Goal: Task Accomplishment & Management: Complete application form

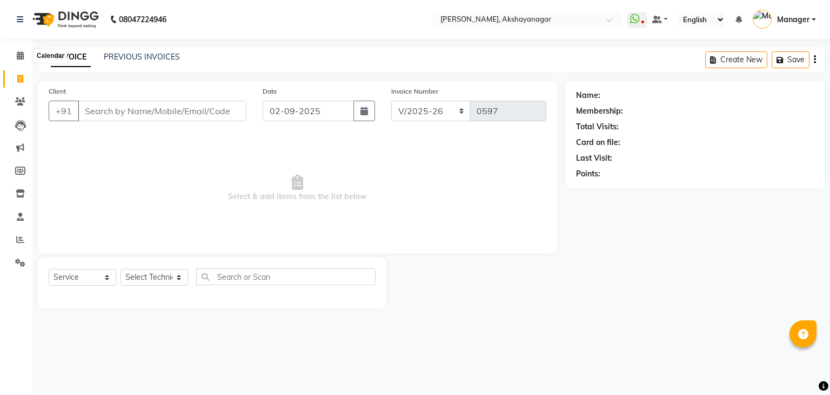
select select "7395"
select select "service"
drag, startPoint x: 0, startPoint y: 0, endPoint x: 19, endPoint y: 52, distance: 55.9
click at [19, 52] on icon at bounding box center [20, 55] width 7 height 8
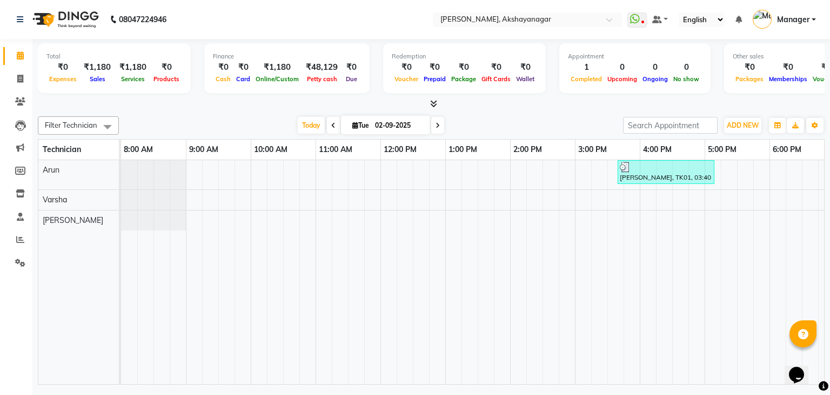
click at [202, 112] on div "Filter Technician Select All Arun [PERSON_NAME] [DATE] [DATE] Toggle Dropdown A…" at bounding box center [431, 248] width 787 height 272
click at [432, 102] on icon at bounding box center [433, 103] width 7 height 8
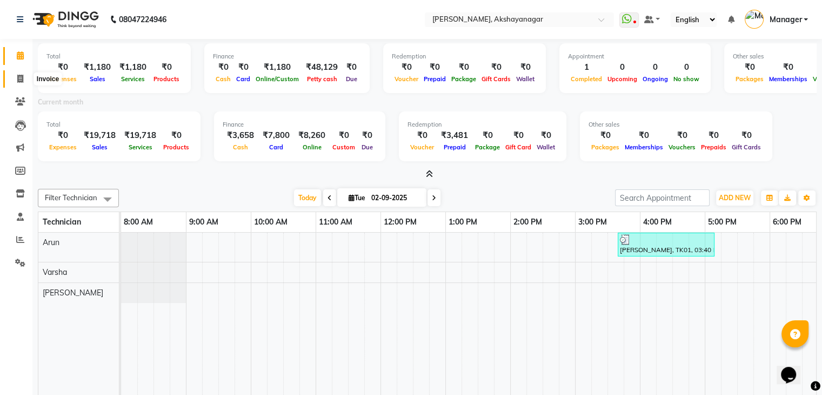
click at [23, 78] on span at bounding box center [20, 79] width 19 height 12
select select "service"
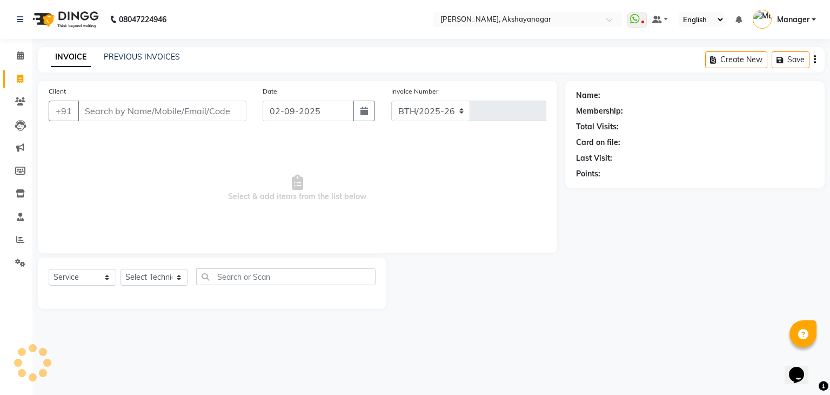
select select "7395"
type input "0597"
click at [128, 110] on input "Client" at bounding box center [162, 111] width 169 height 21
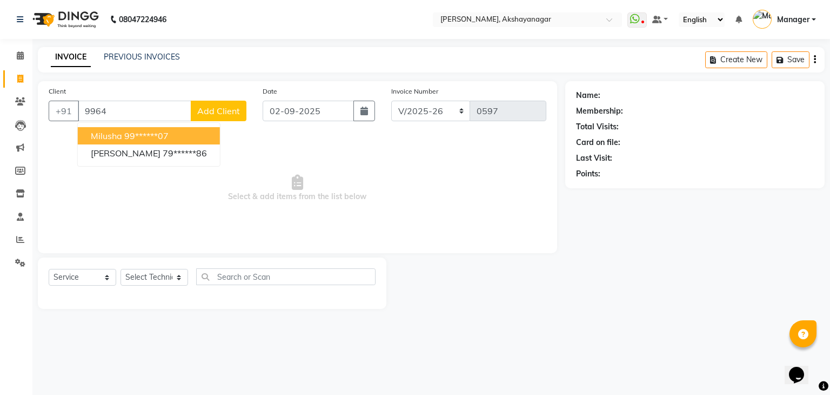
click at [134, 111] on input "9964" at bounding box center [135, 111] width 114 height 21
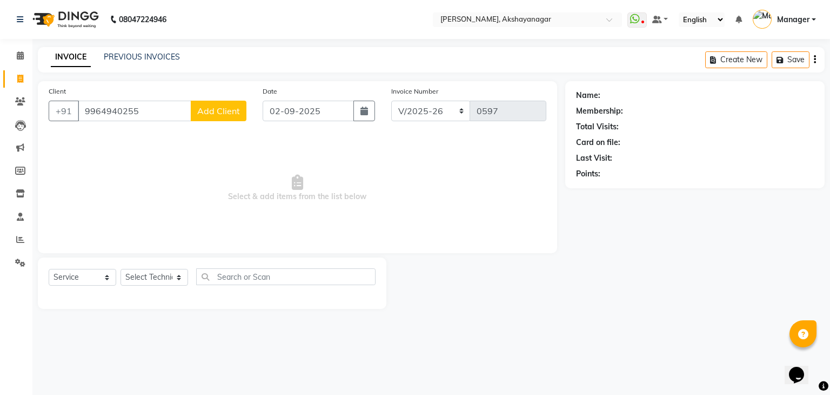
type input "9964940255"
click at [231, 117] on button "Add Client" at bounding box center [219, 111] width 56 height 21
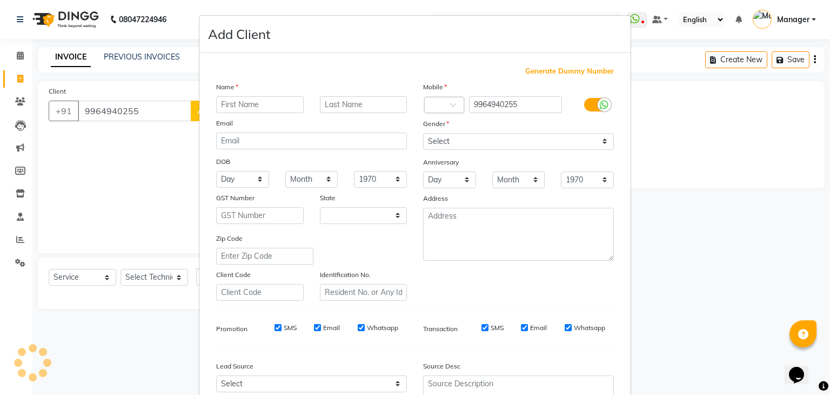
select select "21"
click at [254, 106] on input "text" at bounding box center [260, 104] width 88 height 17
type input "[PERSON_NAME]"
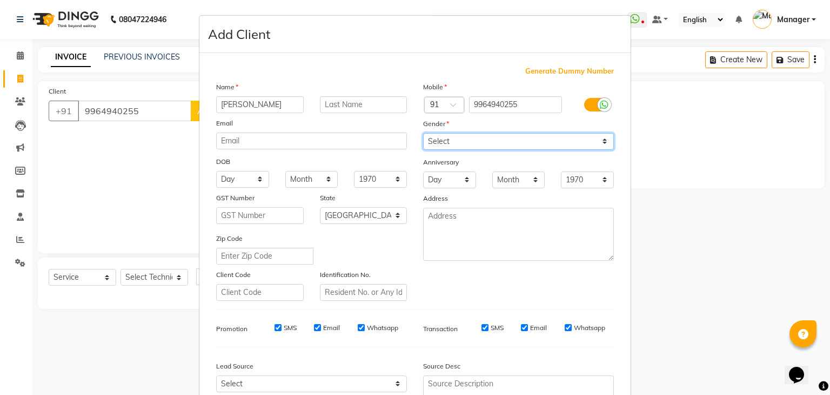
click at [488, 145] on select "Select [DEMOGRAPHIC_DATA] [DEMOGRAPHIC_DATA] Other Prefer Not To Say" at bounding box center [518, 141] width 191 height 17
select select "[DEMOGRAPHIC_DATA]"
click at [423, 134] on select "Select [DEMOGRAPHIC_DATA] [DEMOGRAPHIC_DATA] Other Prefer Not To Say" at bounding box center [518, 141] width 191 height 17
click at [486, 288] on div "Mobile Country Code × 91 9964940255 Gender Select [DEMOGRAPHIC_DATA] [DEMOGRAPH…" at bounding box center [518, 190] width 207 height 219
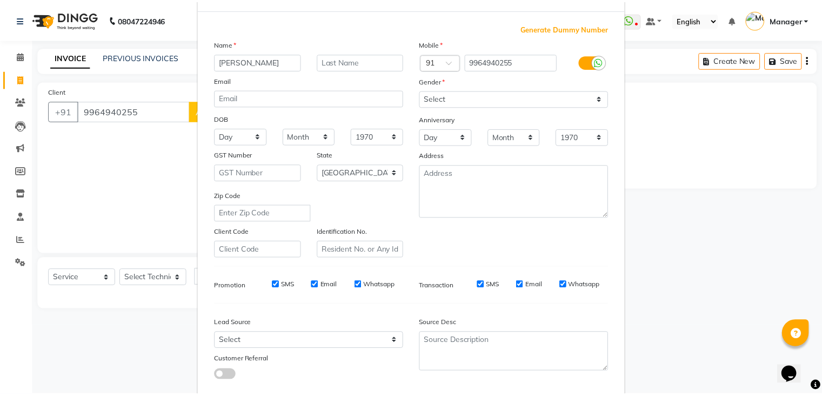
scroll to position [110, 0]
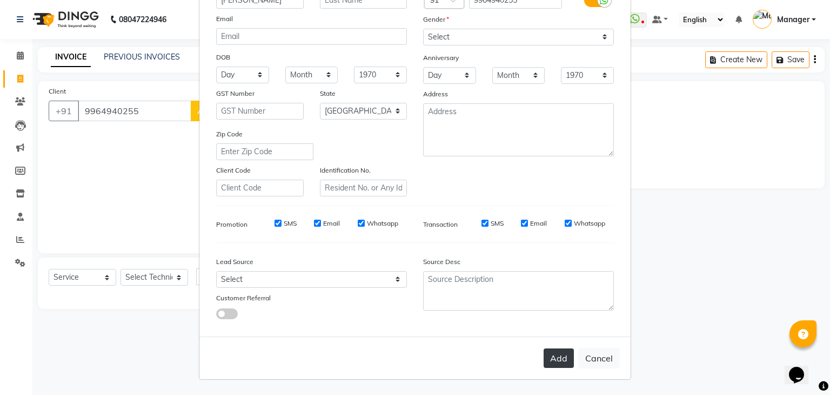
click at [551, 359] on button "Add" at bounding box center [559, 357] width 30 height 19
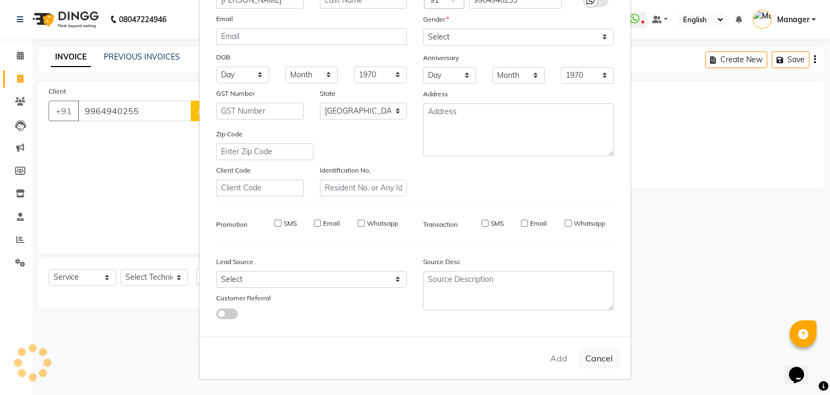
type input "99******55"
select select
select select "null"
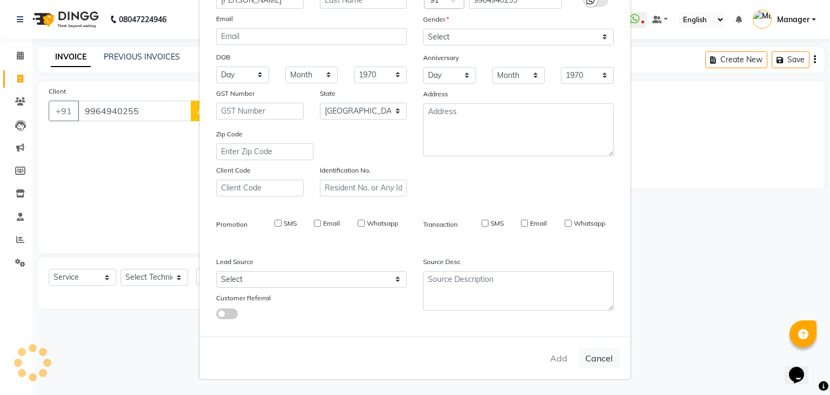
select select
checkbox input "false"
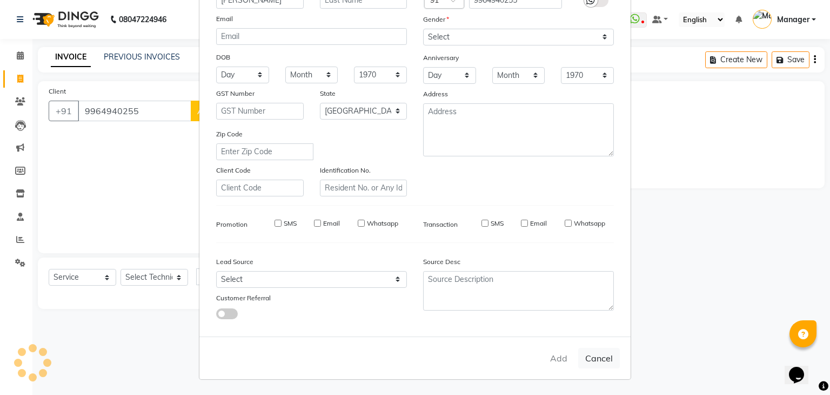
checkbox input "false"
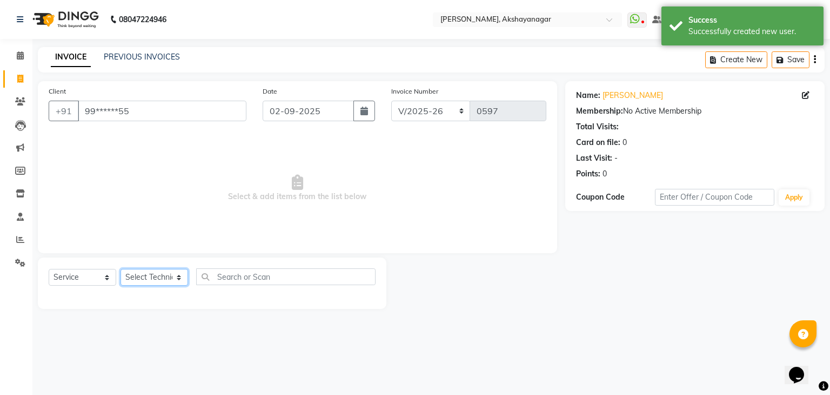
click at [146, 276] on select "Select Technician Arun Manager [PERSON_NAME]" at bounding box center [155, 277] width 68 height 17
select select "86675"
click at [121, 269] on select "Select Technician Arun Manager [PERSON_NAME]" at bounding box center [155, 277] width 68 height 17
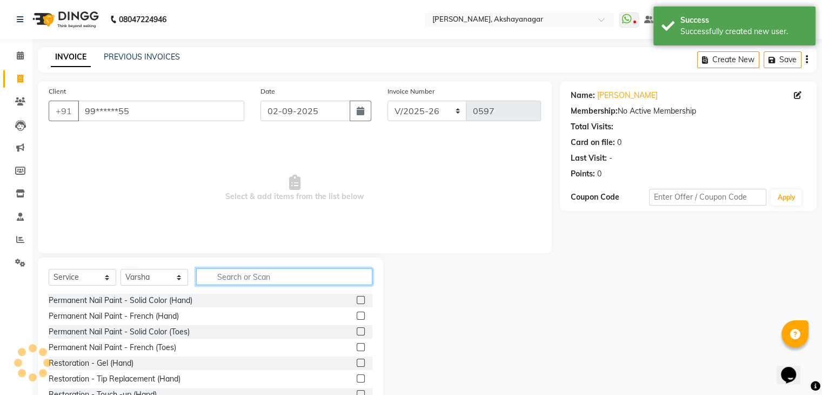
click at [235, 279] on input "text" at bounding box center [284, 276] width 176 height 17
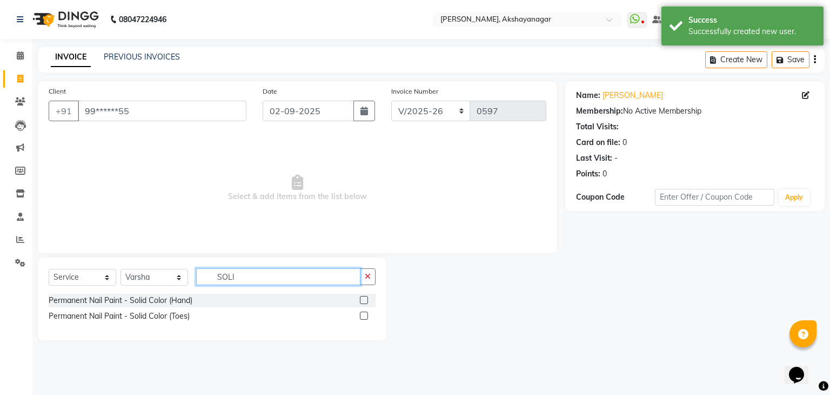
type input "SOLI"
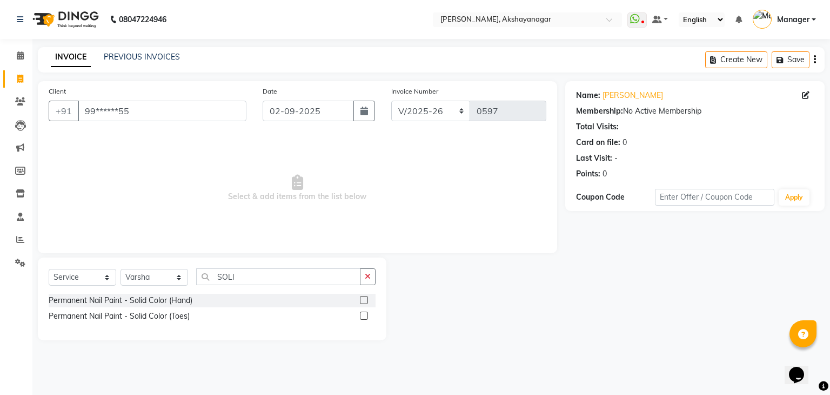
click at [364, 316] on label at bounding box center [364, 315] width 8 height 8
click at [364, 316] on input "checkbox" at bounding box center [363, 315] width 7 height 7
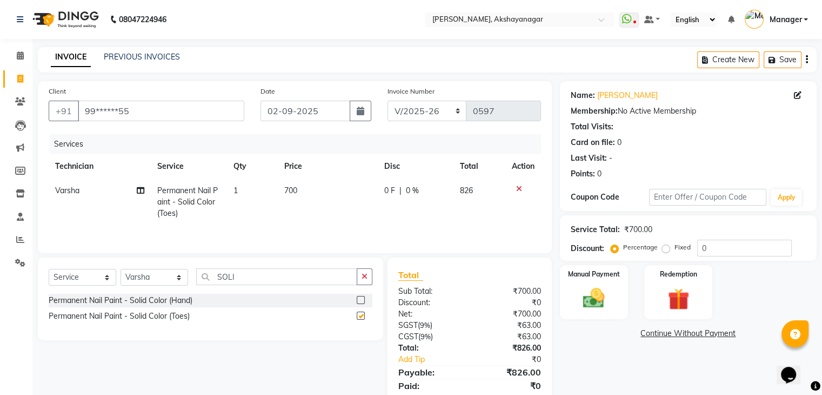
checkbox input "false"
click at [599, 347] on div "Name: [PERSON_NAME] Membership: No Active Membership Total Visits: Card on file…" at bounding box center [692, 248] width 265 height 335
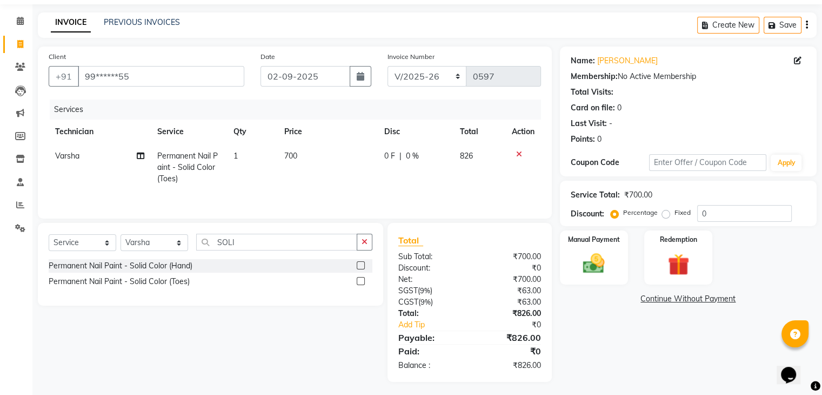
scroll to position [38, 0]
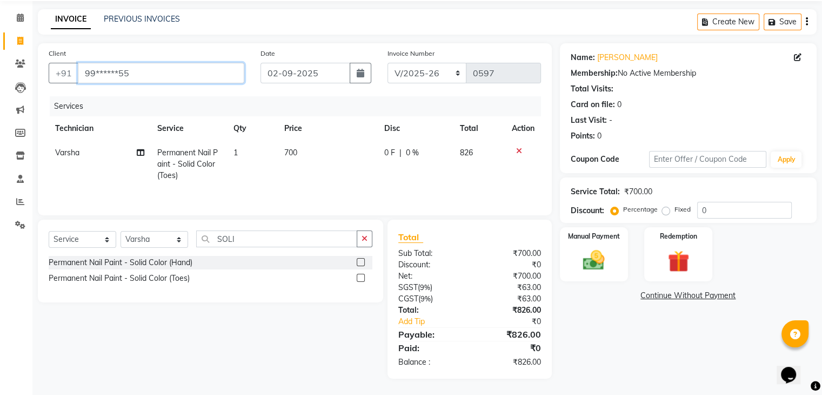
click at [113, 70] on input "99******55" at bounding box center [161, 73] width 166 height 21
click at [119, 72] on input "99******55" at bounding box center [161, 73] width 166 height 21
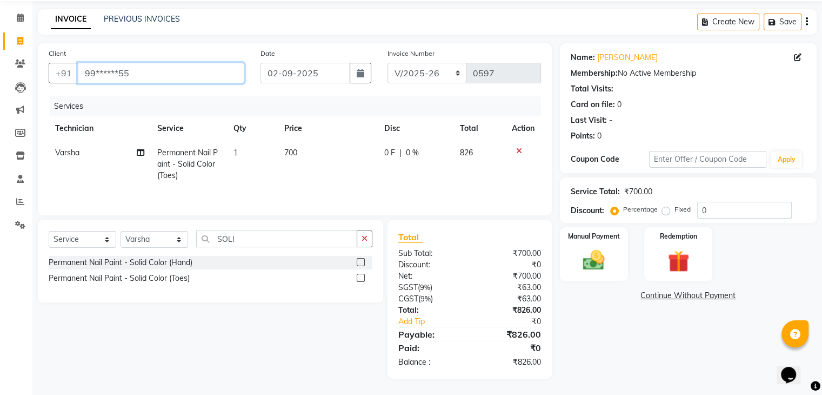
click at [119, 72] on input "99******55" at bounding box center [161, 73] width 166 height 21
drag, startPoint x: 100, startPoint y: 70, endPoint x: 88, endPoint y: 98, distance: 30.2
click at [88, 98] on div "Services" at bounding box center [299, 106] width 499 height 20
click at [89, 72] on input "99******55" at bounding box center [161, 73] width 166 height 21
type input "99******55"
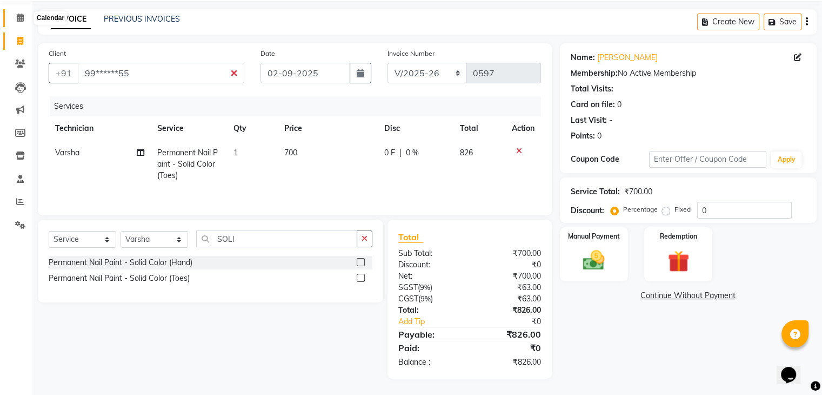
click at [18, 15] on icon at bounding box center [20, 18] width 7 height 8
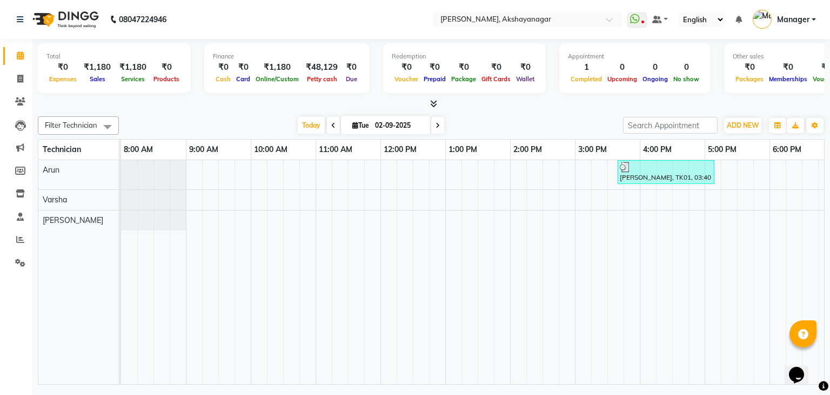
click at [213, 104] on div at bounding box center [431, 103] width 787 height 11
click at [312, 0] on nav "08047224946 Select Location × [GEOGRAPHIC_DATA], Akshayanagar WhatsApp Status ✕…" at bounding box center [415, 19] width 830 height 39
click at [22, 78] on icon at bounding box center [20, 79] width 6 height 8
select select "service"
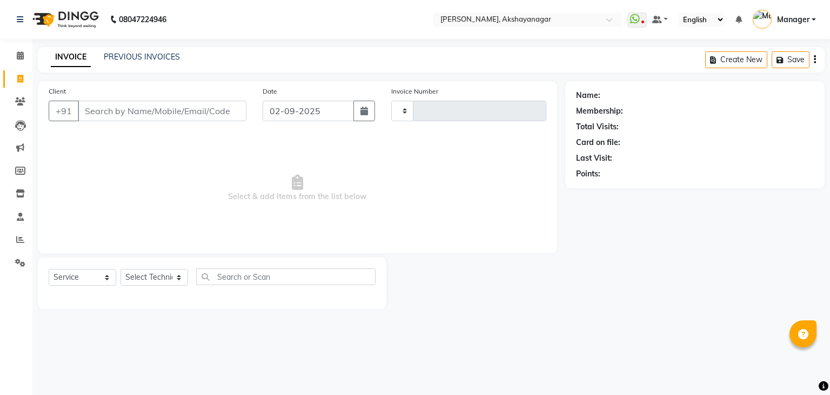
type input "0597"
select select "7395"
click at [138, 276] on select "Select Technician Arun Manager [PERSON_NAME]" at bounding box center [155, 277] width 68 height 17
select select "82122"
click at [121, 269] on select "Select Technician Arun Manager [PERSON_NAME]" at bounding box center [155, 277] width 68 height 17
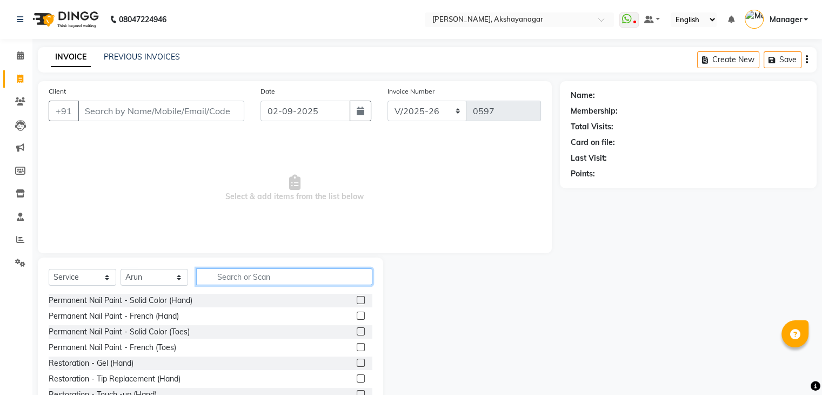
click at [217, 279] on input "text" at bounding box center [284, 276] width 176 height 17
type input "EXT"
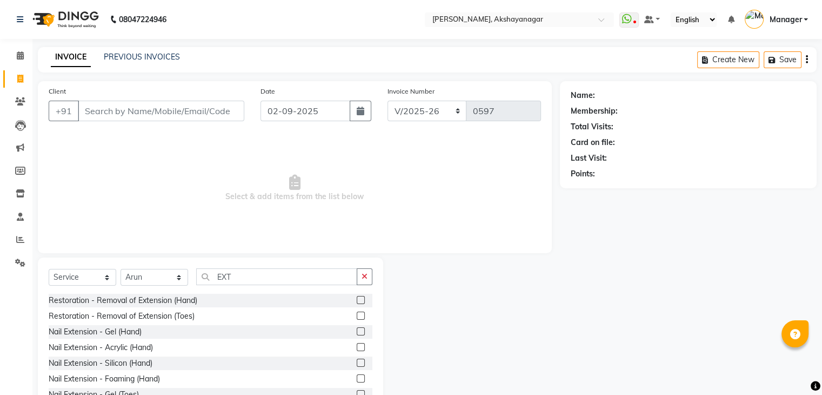
click at [357, 334] on label at bounding box center [361, 331] width 8 height 8
click at [357, 334] on input "checkbox" at bounding box center [360, 331] width 7 height 7
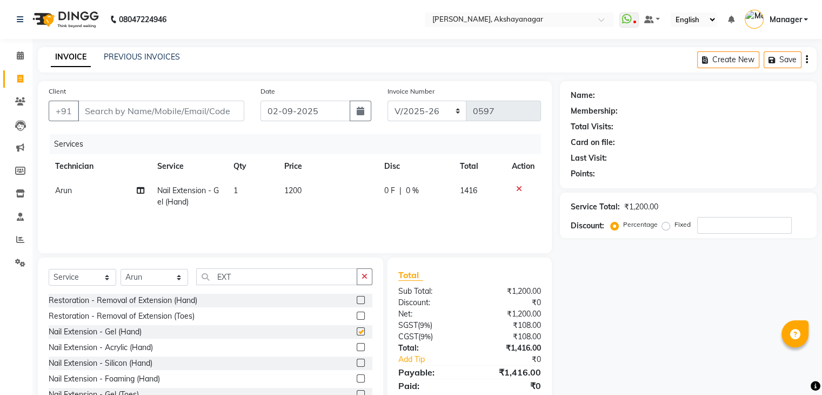
checkbox input "false"
click at [251, 280] on input "EXT" at bounding box center [276, 276] width 161 height 17
type input "E"
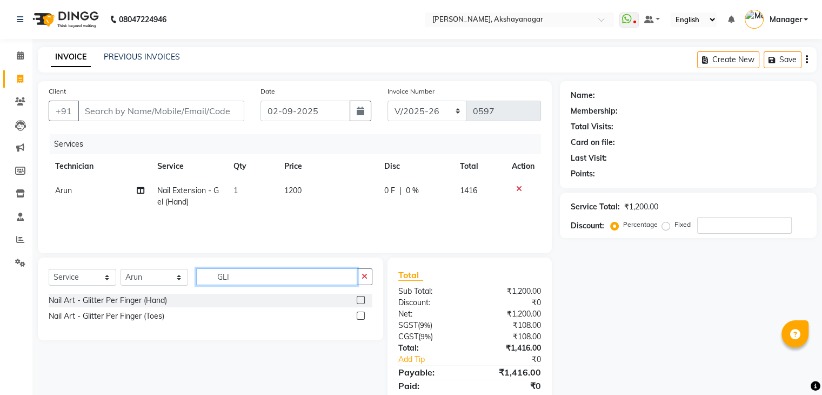
type input "GLI"
click at [361, 301] on label at bounding box center [361, 300] width 8 height 8
click at [361, 301] on input "checkbox" at bounding box center [360, 300] width 7 height 7
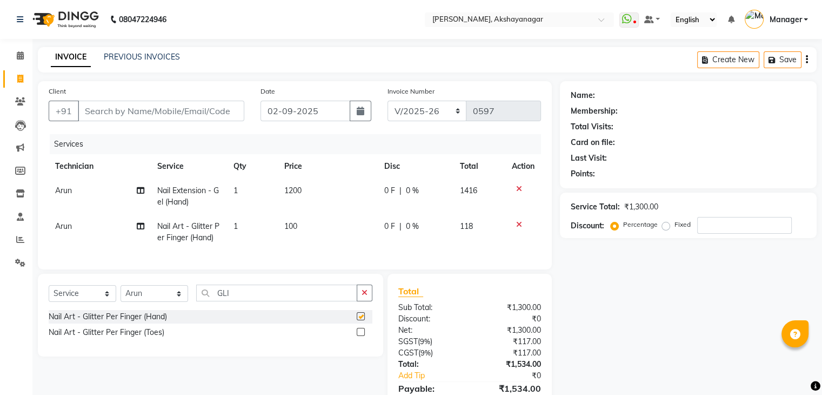
checkbox input "false"
click at [298, 226] on td "100" at bounding box center [327, 232] width 99 height 36
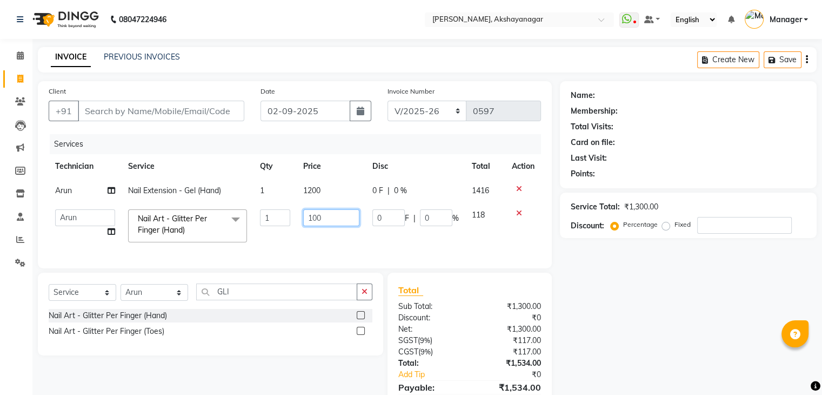
drag, startPoint x: 298, startPoint y: 226, endPoint x: 331, endPoint y: 217, distance: 33.7
click at [331, 217] on td "100" at bounding box center [331, 226] width 69 height 46
click at [331, 217] on input "100" at bounding box center [331, 217] width 56 height 17
type input "150"
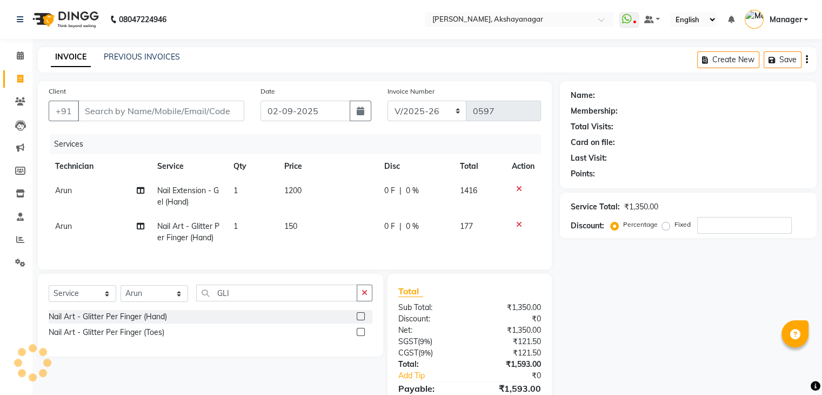
click at [240, 223] on td "1" at bounding box center [252, 232] width 51 height 36
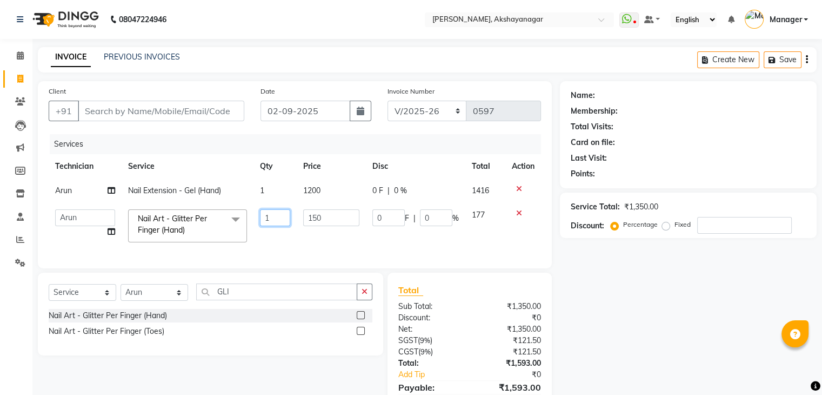
click at [271, 219] on input "1" at bounding box center [275, 217] width 31 height 17
type input "10"
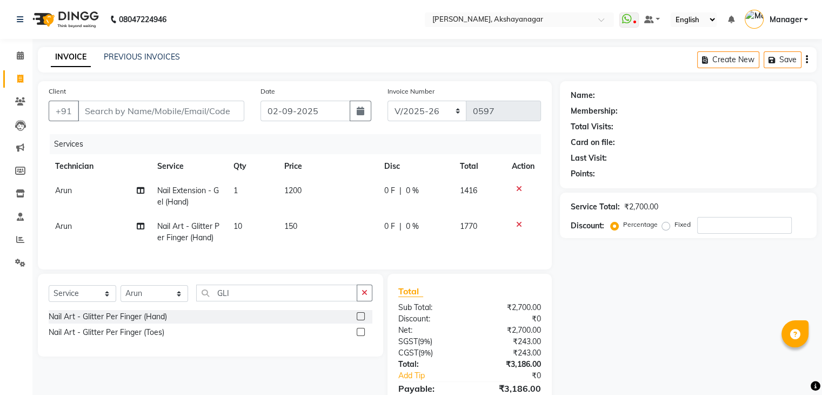
click at [283, 246] on tr "Arun Nail Art - Glitter Per Finger (Hand) 10 150 0 F | 0 % 1770" at bounding box center [295, 232] width 492 height 36
click at [237, 301] on input "GLI" at bounding box center [276, 292] width 161 height 17
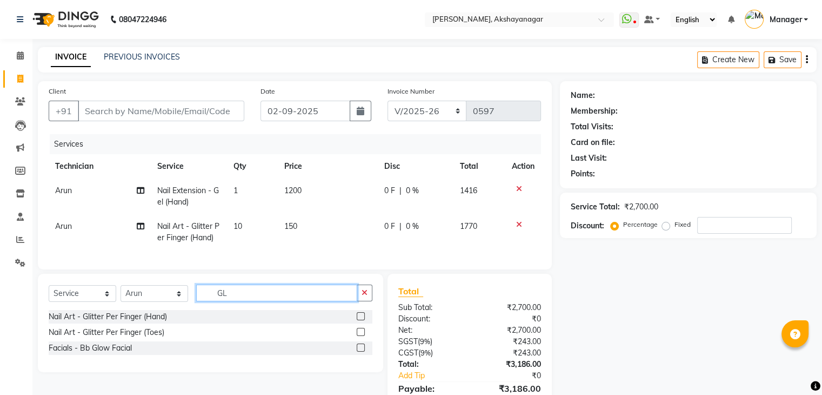
type input "G"
type input "ACC"
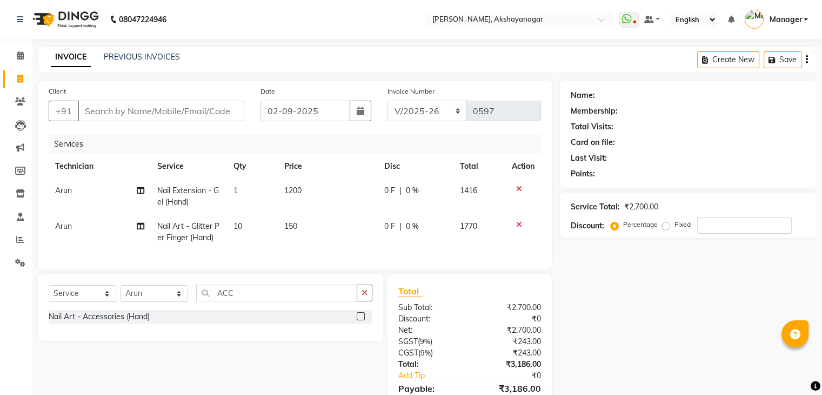
click at [362, 320] on label at bounding box center [361, 316] width 8 height 8
click at [362, 320] on input "checkbox" at bounding box center [360, 316] width 7 height 7
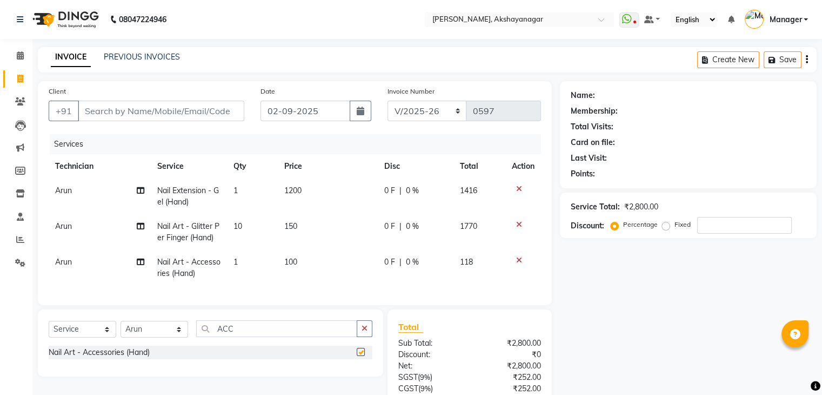
checkbox input "false"
click at [239, 263] on td "1" at bounding box center [252, 268] width 51 height 36
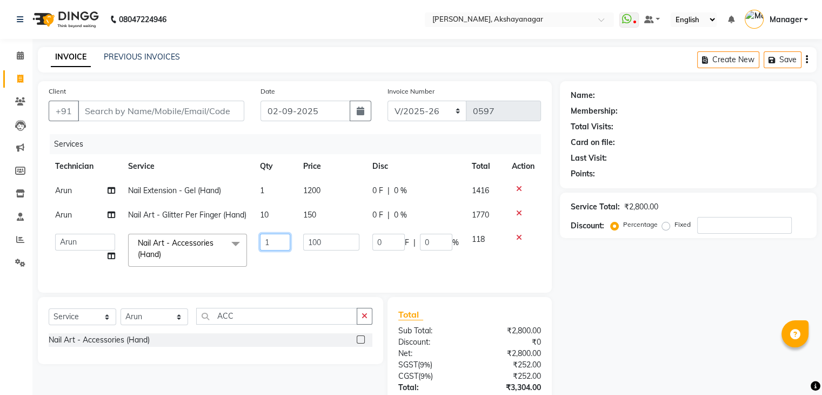
click at [271, 250] on input "1" at bounding box center [275, 242] width 31 height 17
type input "2"
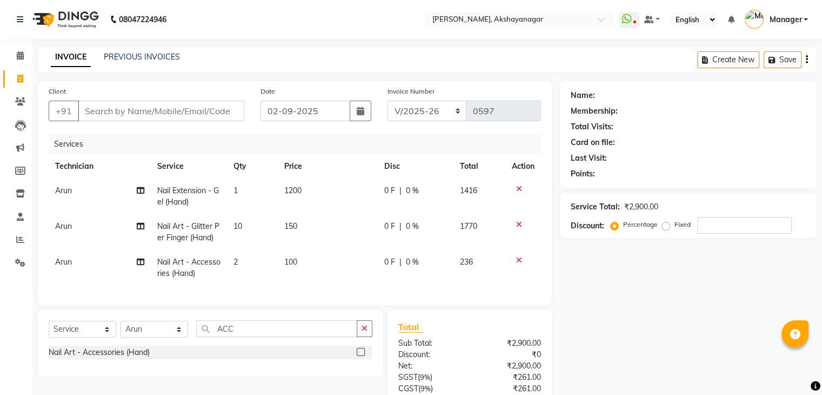
click at [311, 280] on td "100" at bounding box center [327, 268] width 99 height 36
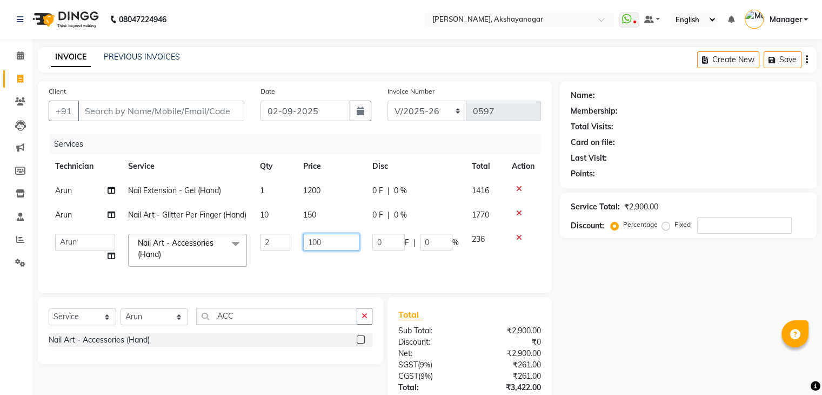
click at [323, 250] on input "100" at bounding box center [331, 242] width 56 height 17
type input "1"
type input "100"
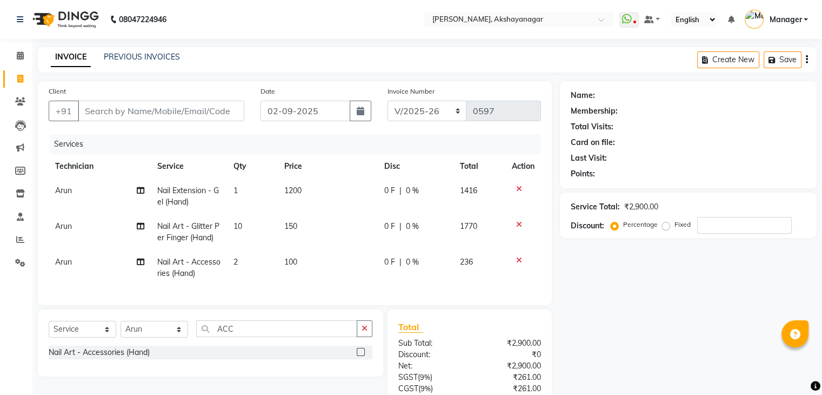
click at [369, 282] on tr "Arun Nail Art - Accessories (Hand) 2 100 0 F | 0 % 236" at bounding box center [295, 268] width 492 height 36
click at [701, 315] on div "Name: Membership: Total Visits: Card on file: Last Visit: Points: Service Total…" at bounding box center [692, 274] width 265 height 387
click at [151, 111] on input "Client" at bounding box center [161, 111] width 166 height 21
click at [116, 109] on input "Client" at bounding box center [161, 111] width 166 height 21
type input "9"
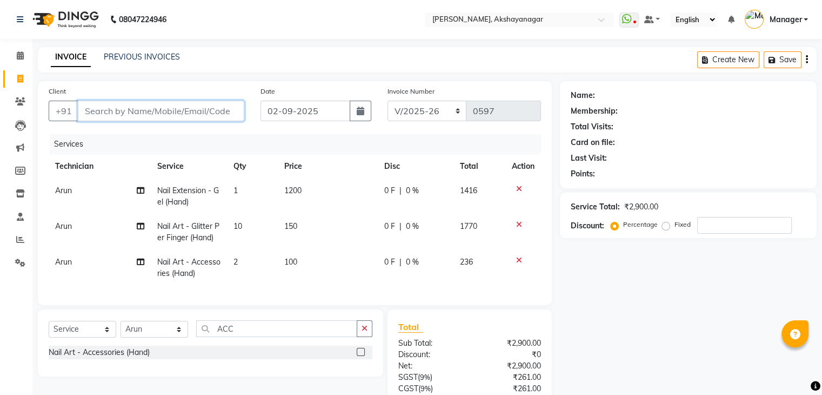
type input "0"
type input "9243507478"
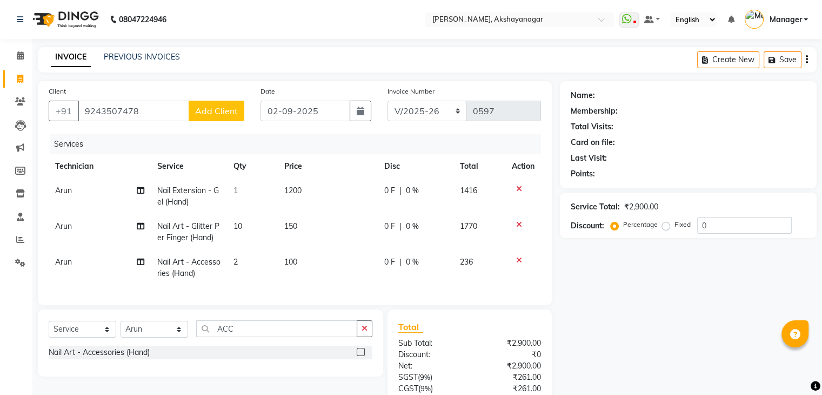
click at [207, 111] on span "Add Client" at bounding box center [216, 110] width 43 height 11
select select "21"
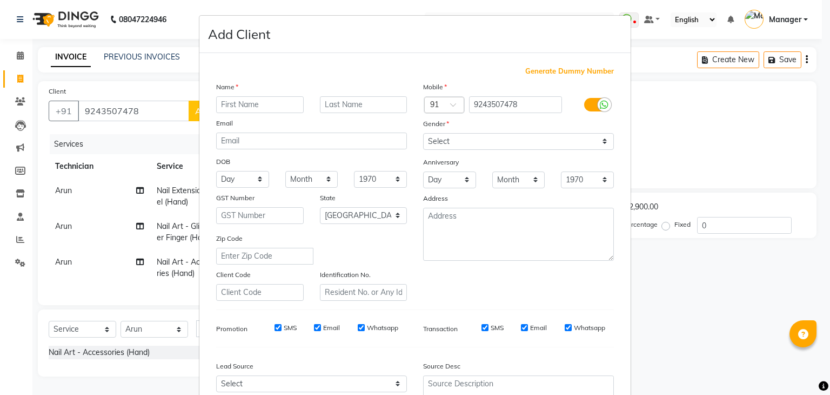
click at [266, 111] on input "text" at bounding box center [260, 104] width 88 height 17
click at [271, 108] on input "[PERSON_NAME]" at bounding box center [260, 104] width 88 height 17
type input "[PERSON_NAME]"
click at [512, 142] on select "Select [DEMOGRAPHIC_DATA] [DEMOGRAPHIC_DATA] Other Prefer Not To Say" at bounding box center [518, 141] width 191 height 17
select select "[DEMOGRAPHIC_DATA]"
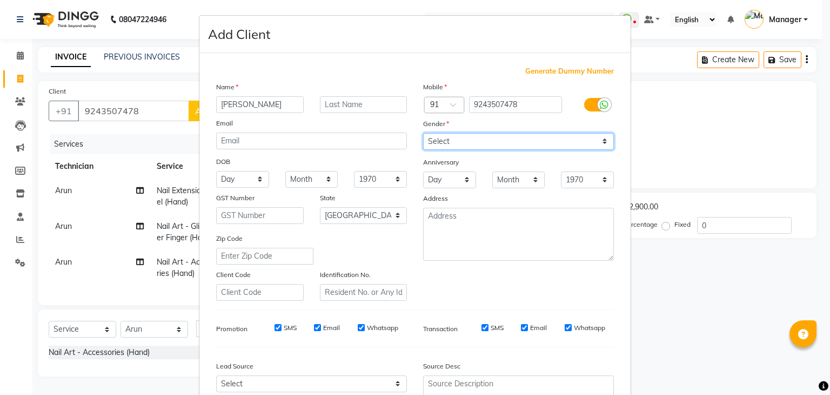
click at [423, 134] on select "Select [DEMOGRAPHIC_DATA] [DEMOGRAPHIC_DATA] Other Prefer Not To Say" at bounding box center [518, 141] width 191 height 17
click at [504, 295] on div "Mobile Country Code × 91 9243507478 Gender Select [DEMOGRAPHIC_DATA] [DEMOGRAPH…" at bounding box center [518, 190] width 207 height 219
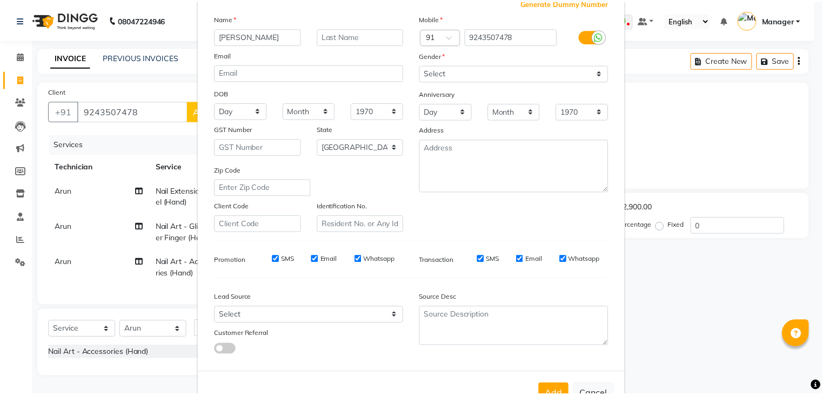
scroll to position [110, 0]
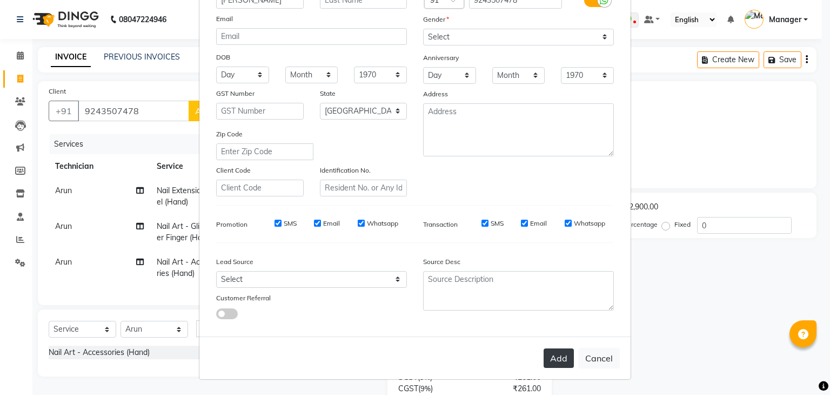
click at [558, 360] on button "Add" at bounding box center [559, 357] width 30 height 19
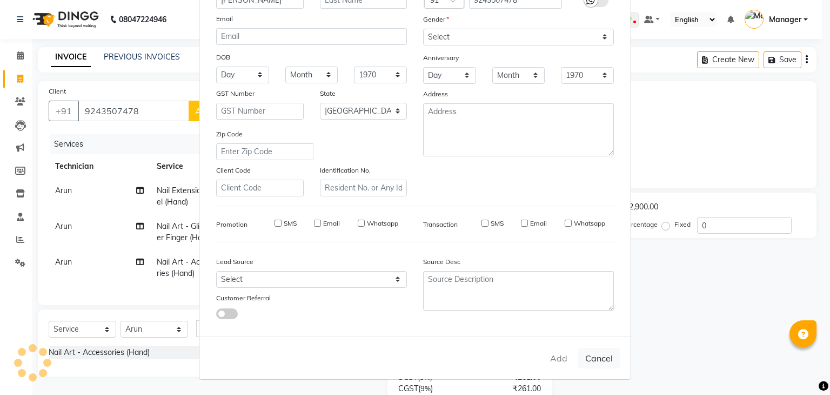
type input "92******78"
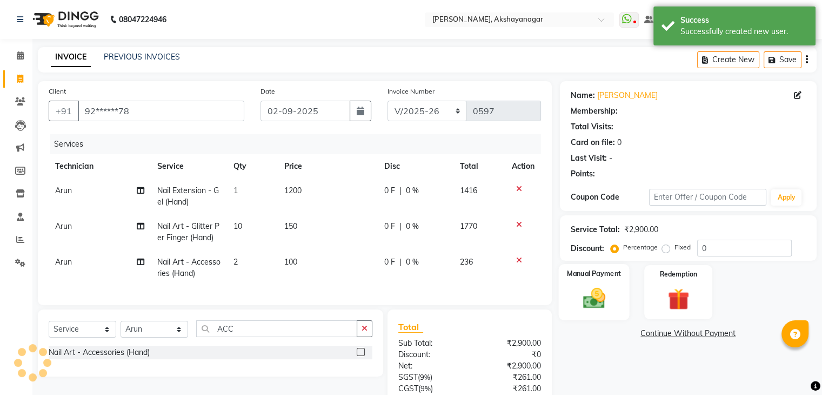
select select "1: Object"
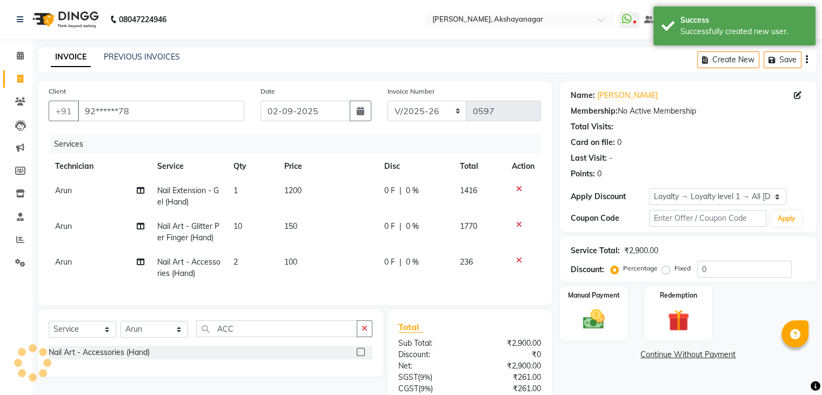
click at [483, 318] on div "Total Sub Total: ₹2,900.00 Discount: ₹0 Net: ₹2,900.00 SGST ( 9% ) ₹261.00 CGST…" at bounding box center [470, 388] width 164 height 159
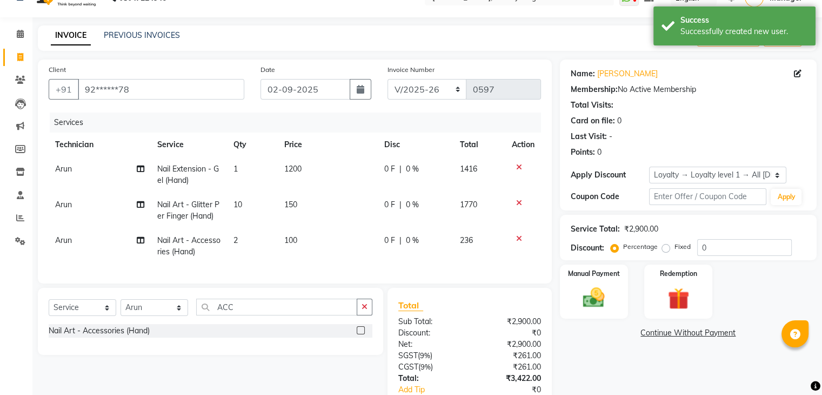
scroll to position [98, 0]
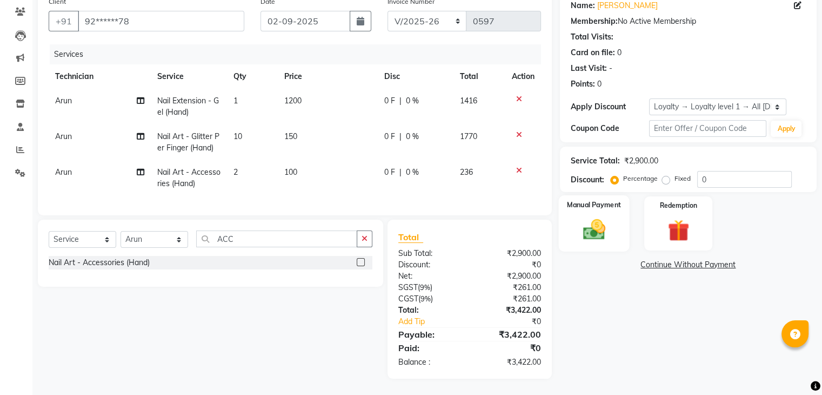
click at [605, 199] on label "Manual Payment" at bounding box center [594, 204] width 54 height 10
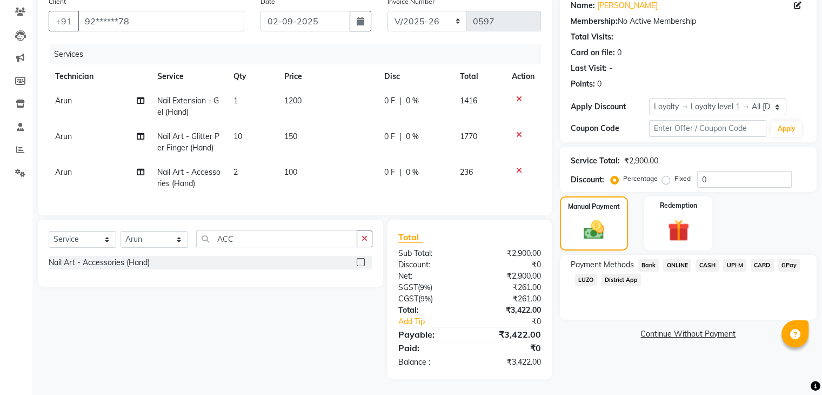
click at [685, 259] on span "ONLINE" at bounding box center [677, 265] width 28 height 12
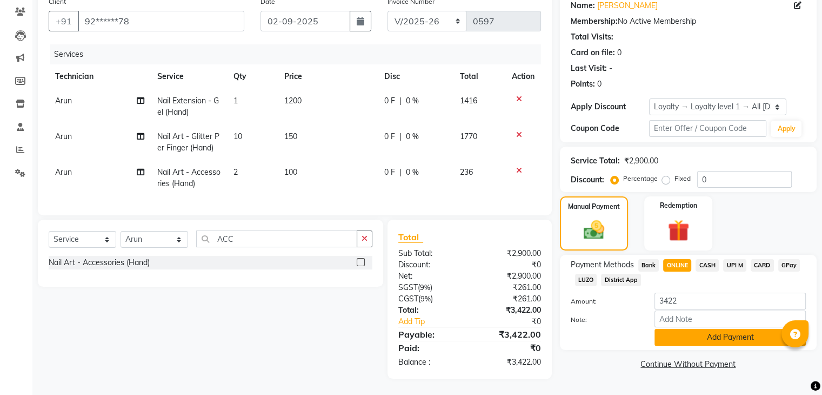
click at [744, 331] on button "Add Payment" at bounding box center [730, 337] width 151 height 17
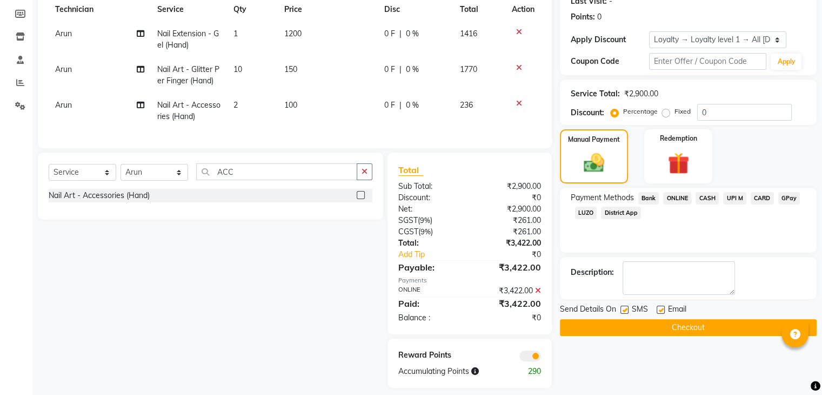
scroll to position [175, 0]
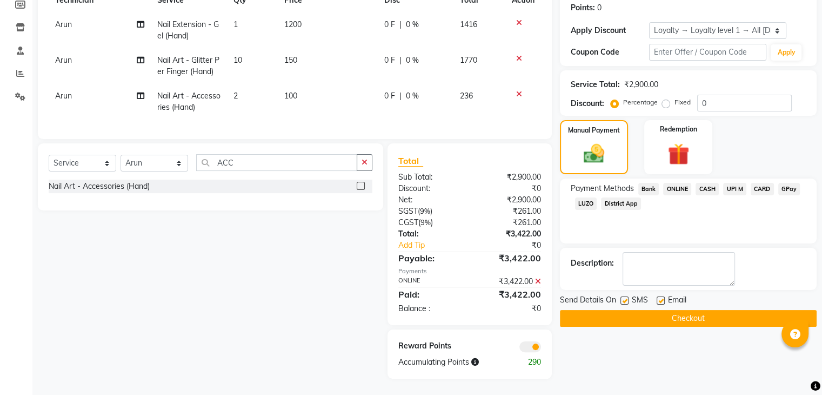
click at [698, 310] on button "Checkout" at bounding box center [688, 318] width 257 height 17
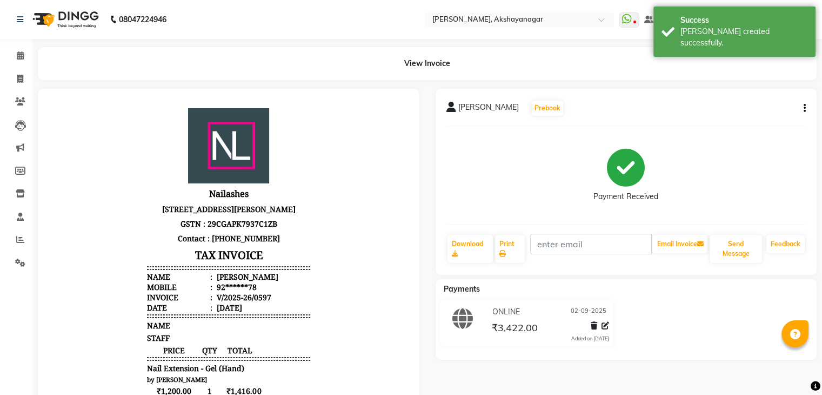
click at [373, 19] on nav "08047224946 Select Location × [GEOGRAPHIC_DATA], Akshayanagar WhatsApp Status ✕…" at bounding box center [411, 19] width 822 height 39
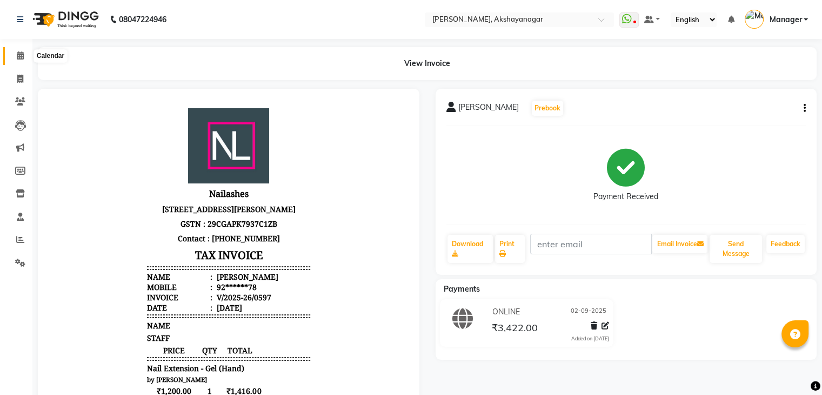
click at [18, 53] on icon at bounding box center [20, 55] width 7 height 8
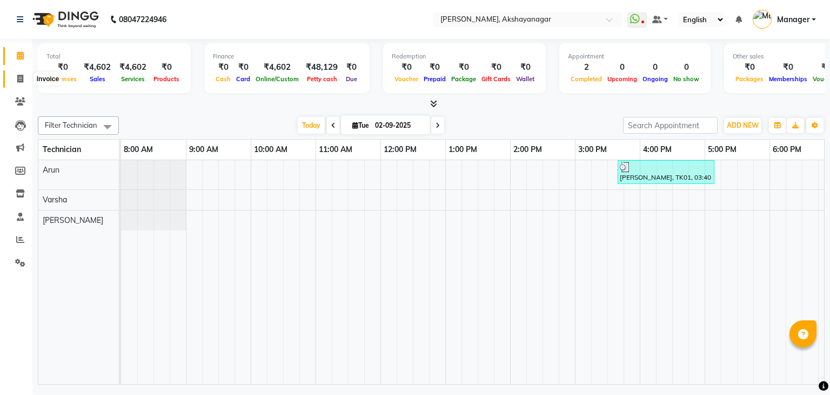
click at [18, 82] on icon at bounding box center [20, 79] width 6 height 8
select select "service"
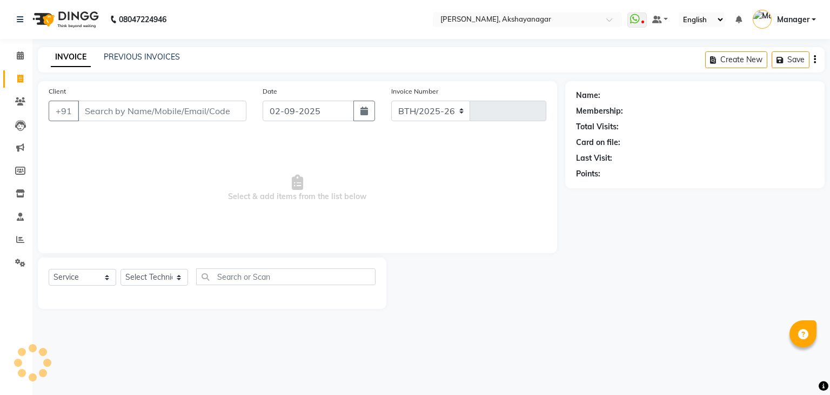
select select "7395"
type input "0598"
click at [132, 116] on input "Client" at bounding box center [162, 111] width 169 height 21
click at [150, 275] on select "Select Technician Arun Manager [PERSON_NAME]" at bounding box center [155, 277] width 68 height 17
select select "86675"
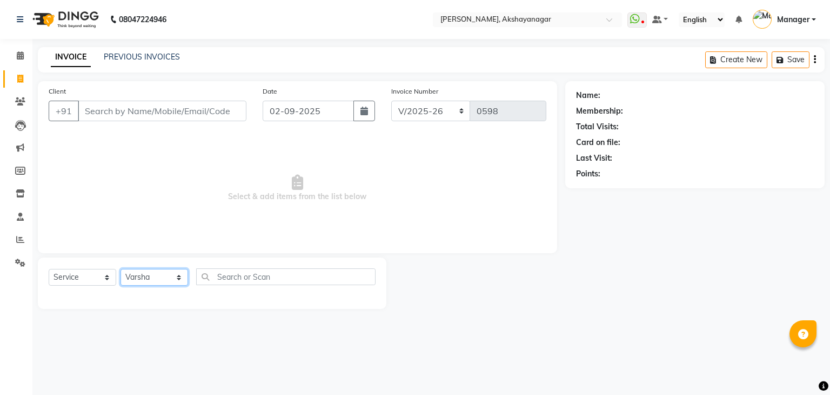
click at [121, 269] on select "Select Technician Arun Manager [PERSON_NAME]" at bounding box center [155, 277] width 68 height 17
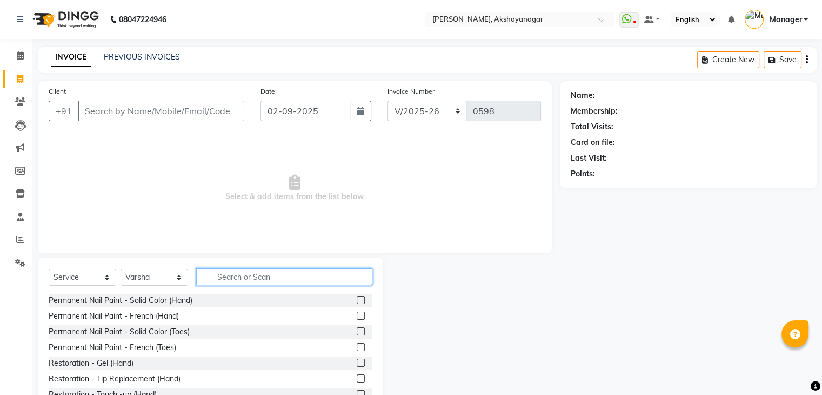
click at [248, 279] on input "text" at bounding box center [284, 276] width 176 height 17
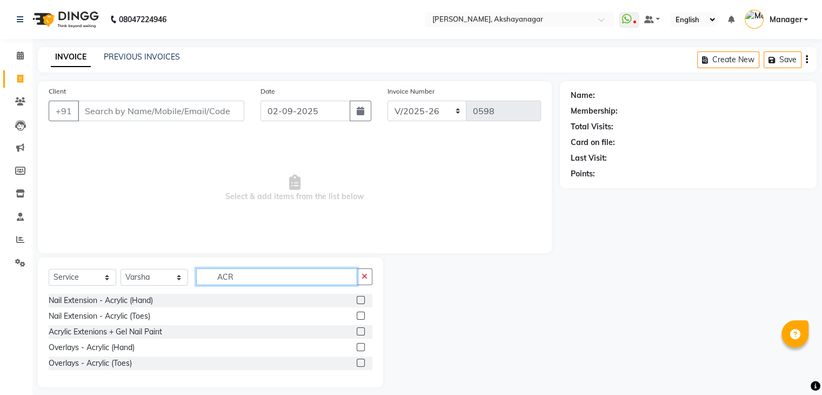
type input "ACR"
click at [359, 301] on label at bounding box center [361, 300] width 8 height 8
click at [359, 301] on input "checkbox" at bounding box center [360, 300] width 7 height 7
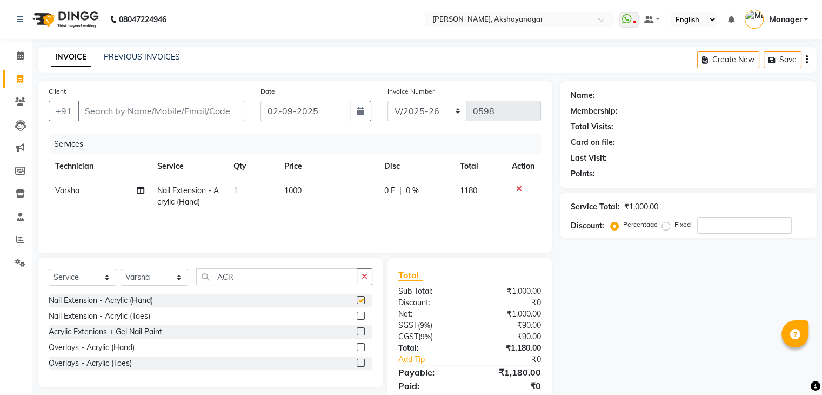
checkbox input "false"
click at [251, 277] on input "ACR" at bounding box center [276, 276] width 161 height 17
type input "A"
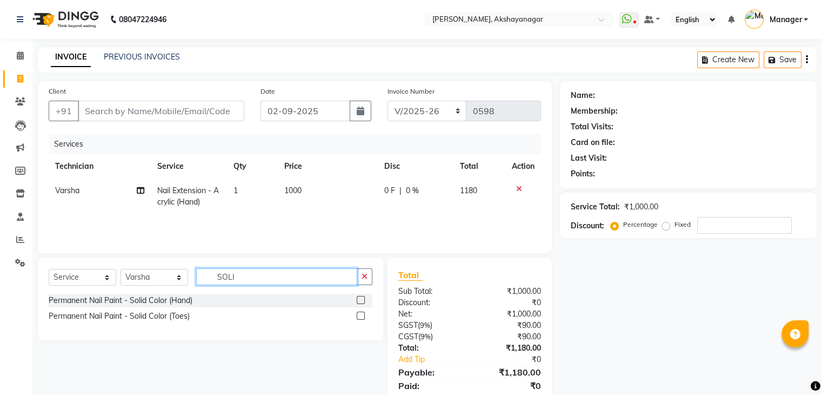
type input "SOLI"
click at [361, 299] on label at bounding box center [361, 300] width 8 height 8
click at [361, 299] on input "checkbox" at bounding box center [360, 300] width 7 height 7
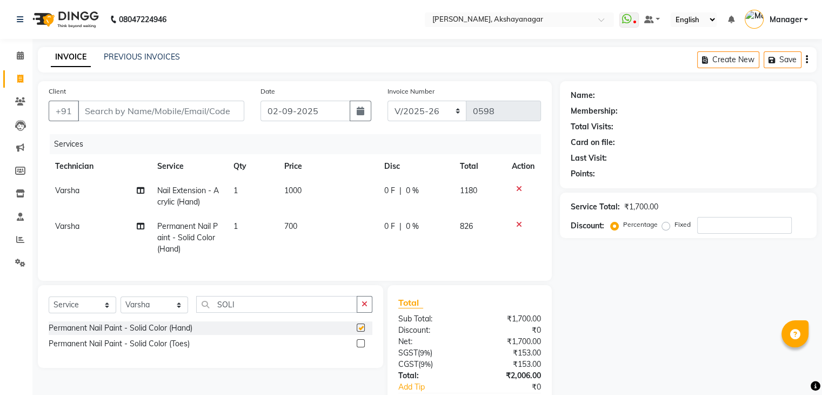
checkbox input "false"
click at [255, 312] on input "SOLI" at bounding box center [276, 304] width 161 height 17
type input "S"
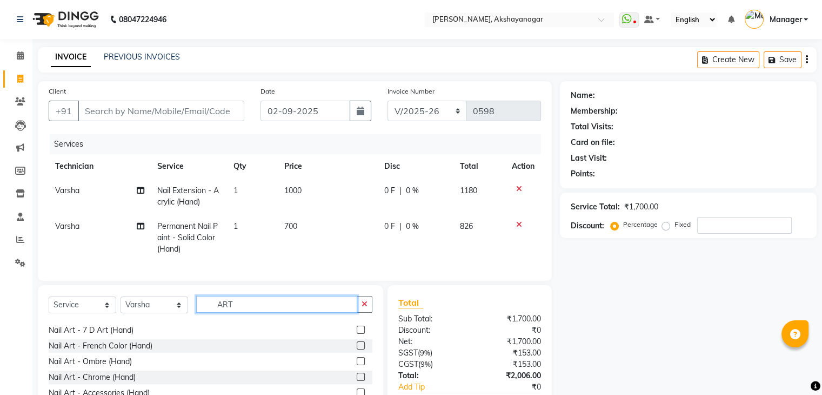
scroll to position [94, 0]
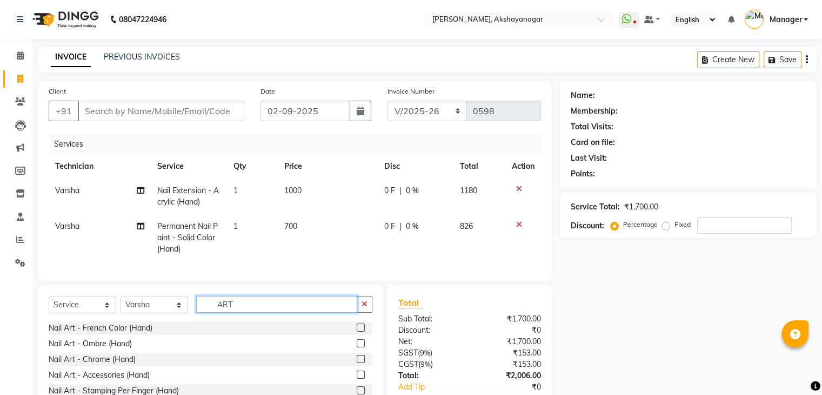
click at [246, 312] on input "ART" at bounding box center [276, 304] width 161 height 17
type input "A"
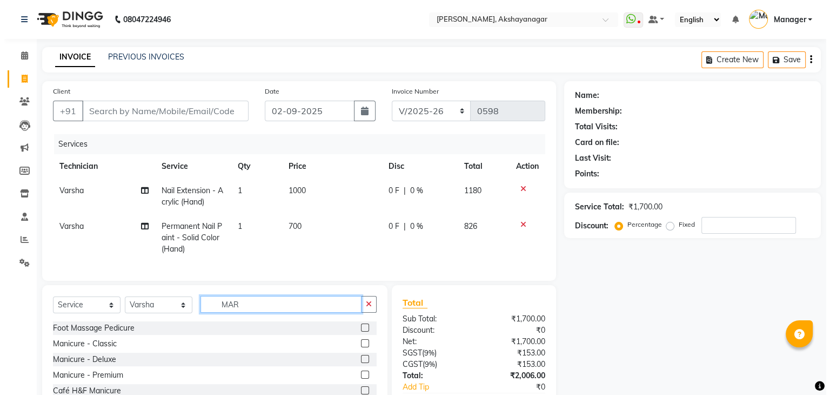
scroll to position [0, 0]
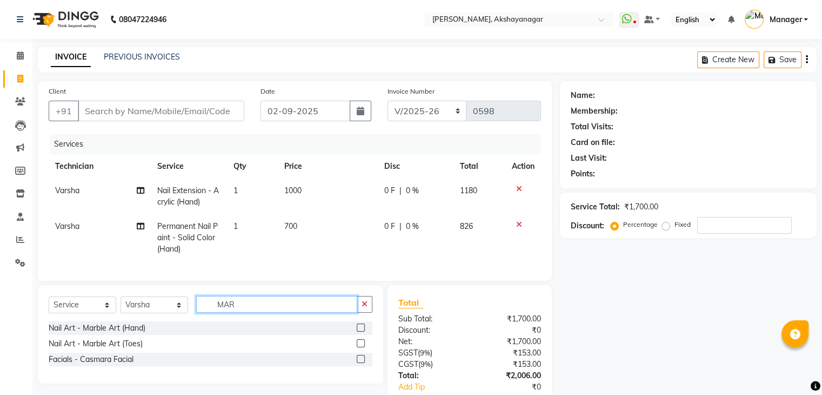
type input "MAR"
click at [361, 331] on label at bounding box center [361, 327] width 8 height 8
click at [361, 331] on input "checkbox" at bounding box center [360, 327] width 7 height 7
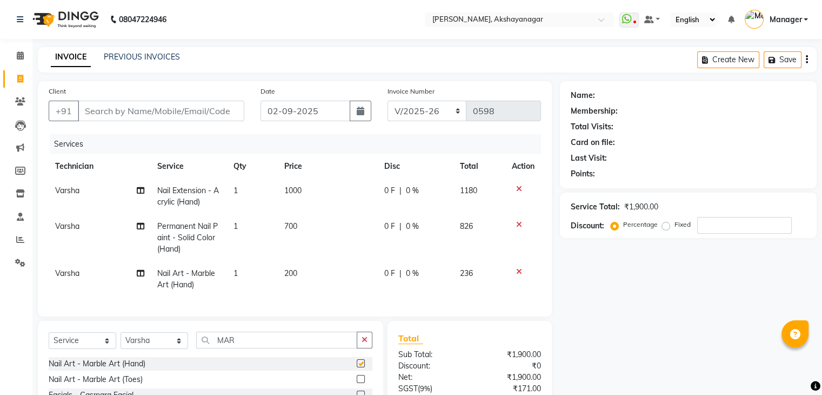
checkbox input "false"
click at [236, 273] on span "1" at bounding box center [236, 273] width 4 height 10
select select "86675"
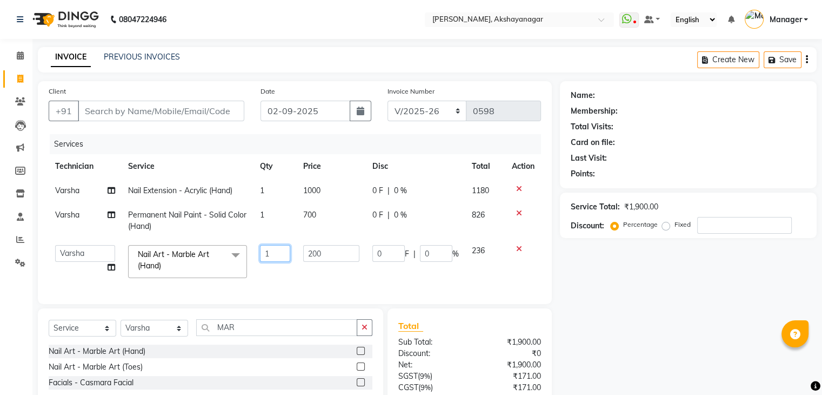
click at [277, 252] on input "1" at bounding box center [275, 253] width 31 height 17
type input "2"
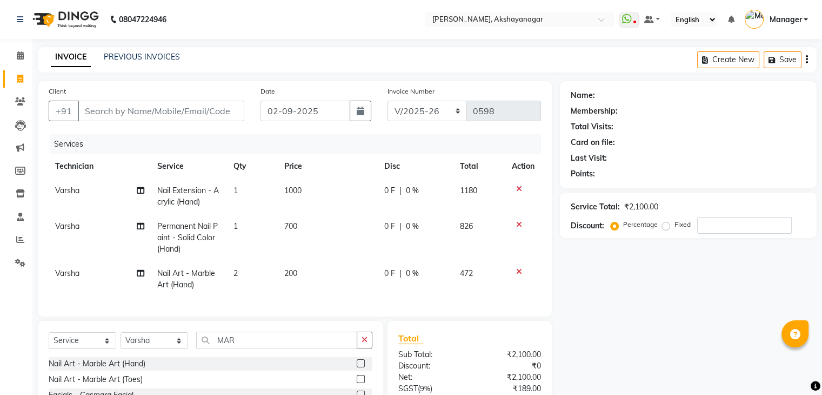
click at [311, 276] on td "200" at bounding box center [327, 279] width 99 height 36
select select "86675"
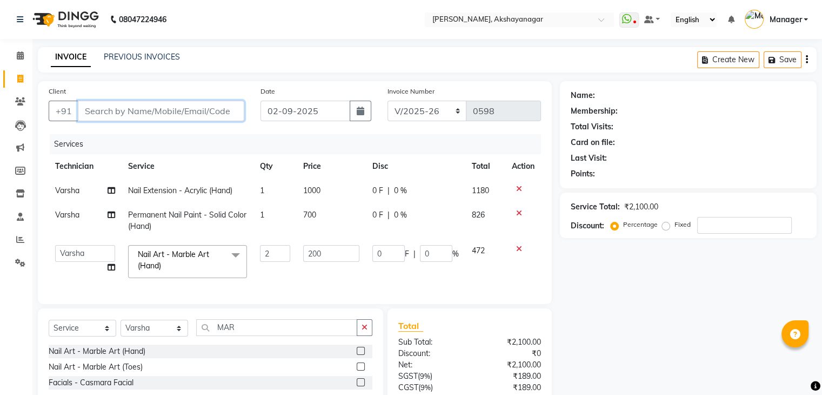
click at [180, 110] on input "Client" at bounding box center [161, 111] width 166 height 21
type input "9"
type input "0"
type input "9311121314"
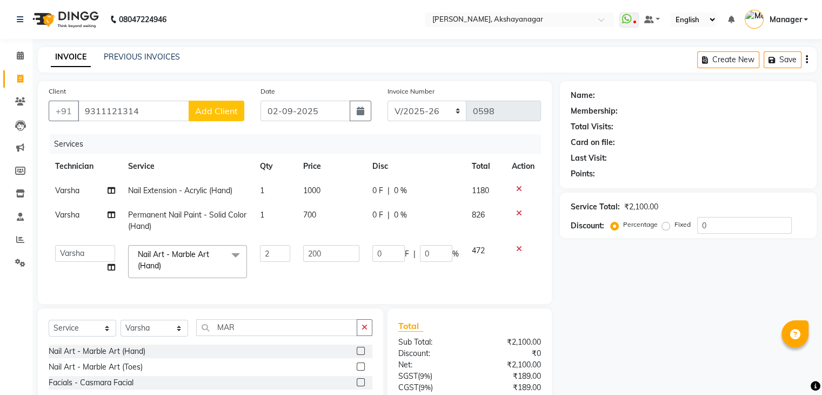
click at [216, 111] on span "Add Client" at bounding box center [216, 110] width 43 height 11
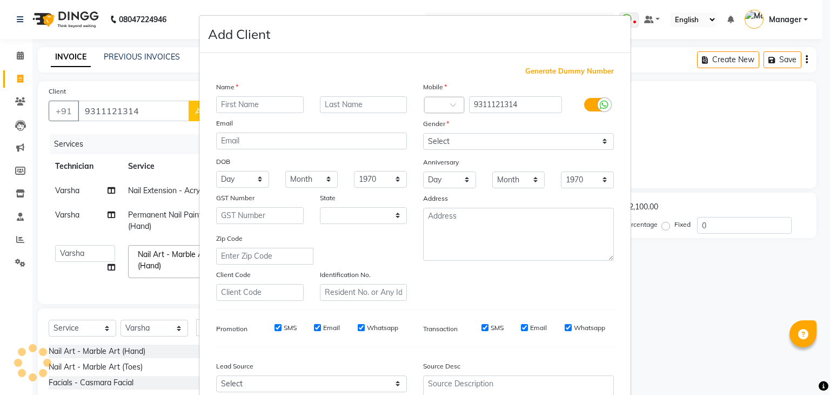
select select "21"
type input "SALEN"
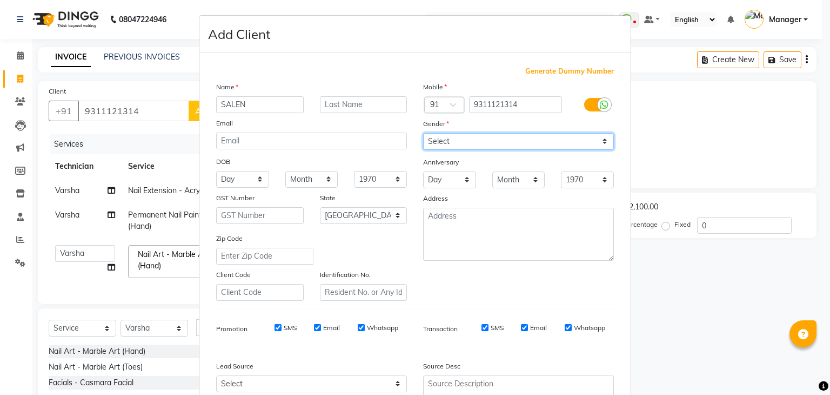
click at [541, 141] on select "Select [DEMOGRAPHIC_DATA] [DEMOGRAPHIC_DATA] Other Prefer Not To Say" at bounding box center [518, 141] width 191 height 17
select select "[DEMOGRAPHIC_DATA]"
click at [423, 134] on select "Select [DEMOGRAPHIC_DATA] [DEMOGRAPHIC_DATA] Other Prefer Not To Say" at bounding box center [518, 141] width 191 height 17
click at [543, 273] on div "Mobile Country Code × 91 9311121314 Gender Select [DEMOGRAPHIC_DATA] [DEMOGRAPH…" at bounding box center [518, 190] width 207 height 219
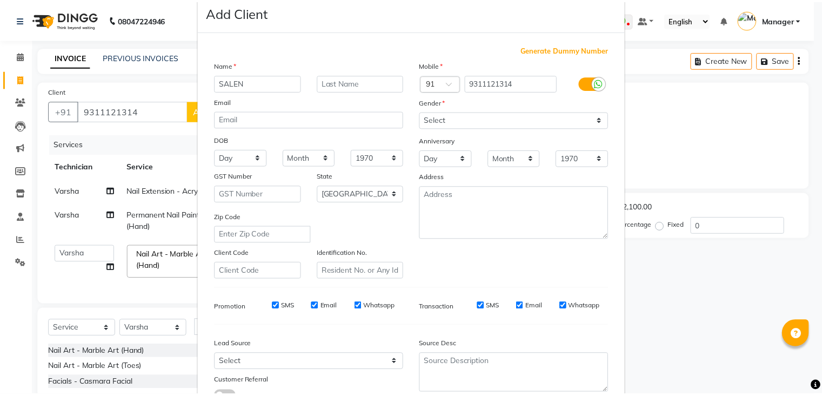
scroll to position [110, 0]
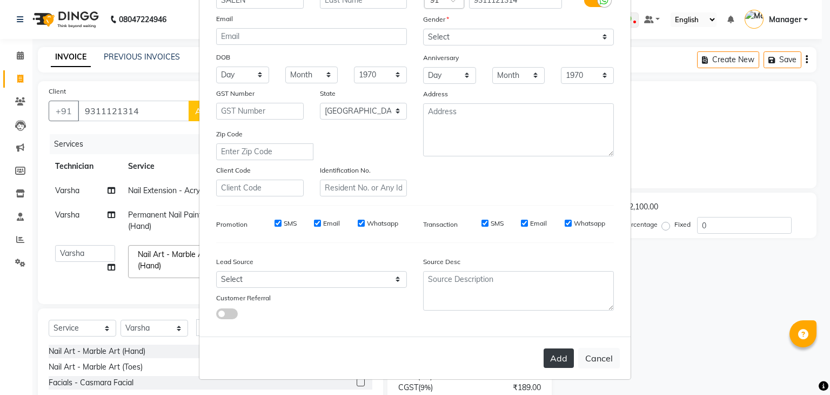
click at [554, 362] on button "Add" at bounding box center [559, 357] width 30 height 19
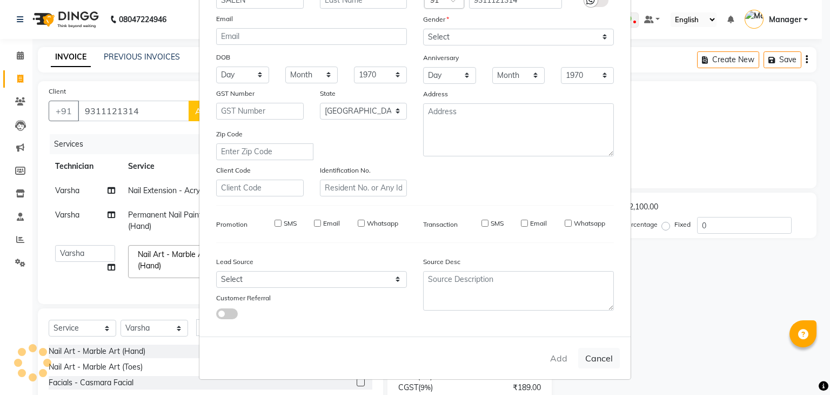
type input "93******14"
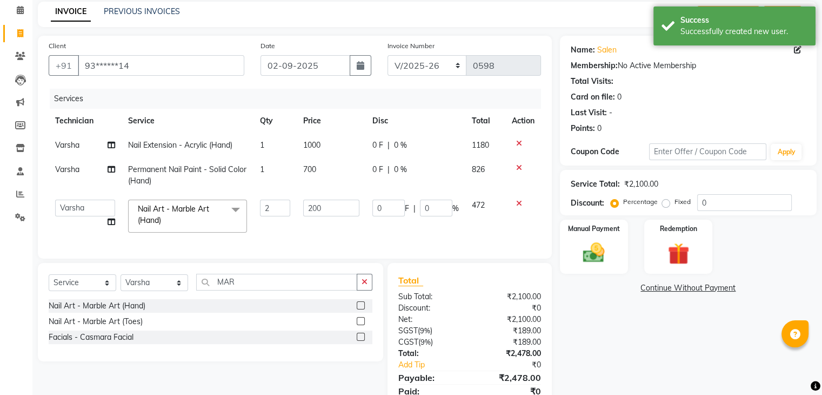
scroll to position [65, 0]
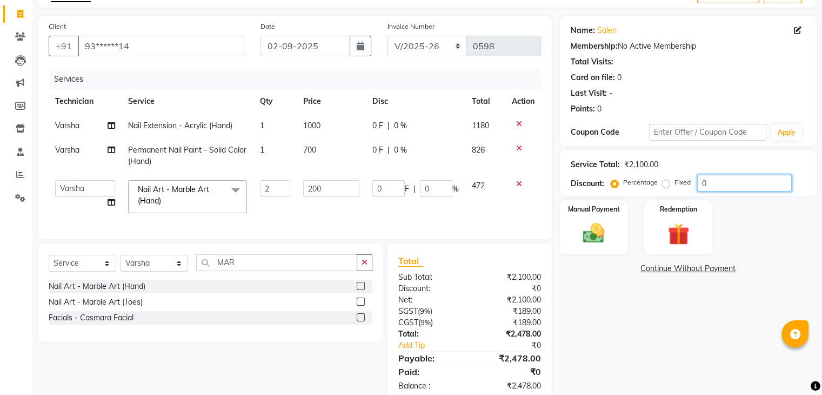
click at [719, 182] on input "0" at bounding box center [744, 183] width 95 height 17
type input "01"
type input "4"
type input "1"
type input "010"
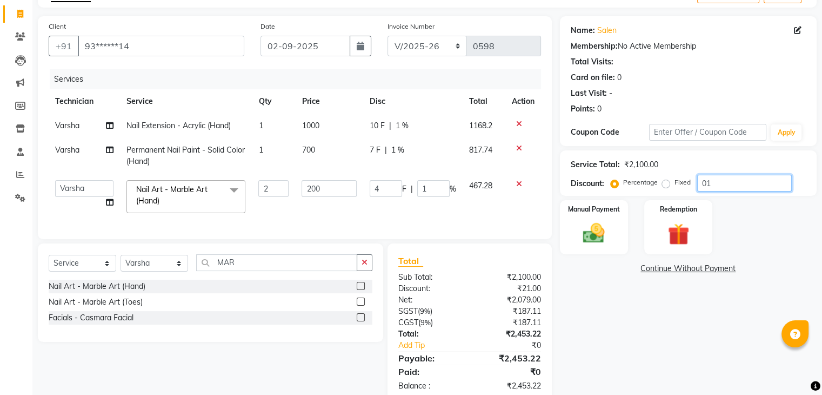
type input "40"
type input "10"
type input "010"
click at [316, 16] on div "Client +91 93******14 Date [DATE] Invoice Number BTH/2025-26 RED/2025-26 V/2025…" at bounding box center [295, 127] width 514 height 223
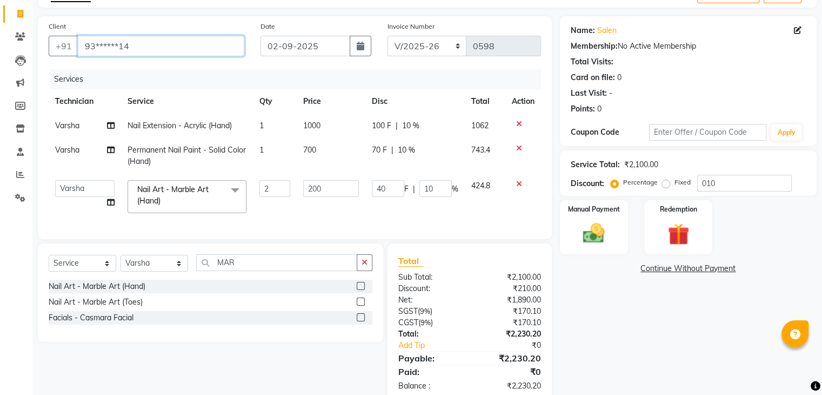
click at [188, 49] on input "93******14" at bounding box center [161, 46] width 166 height 21
click at [178, 43] on input "93******14" at bounding box center [161, 46] width 166 height 21
type input "93"
type input "0"
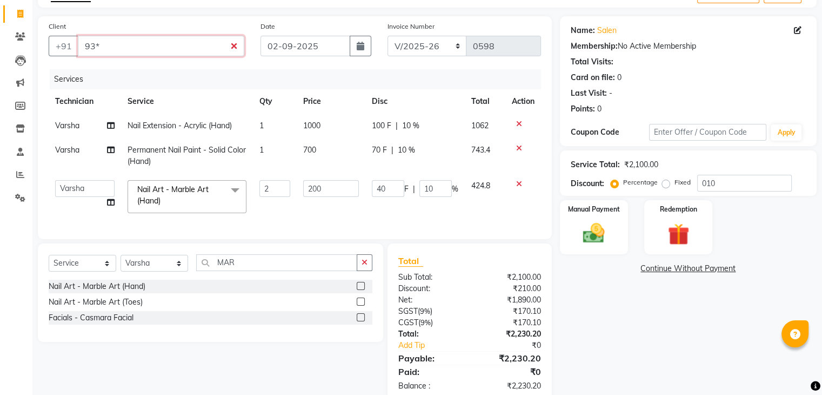
type input "0"
type input "9"
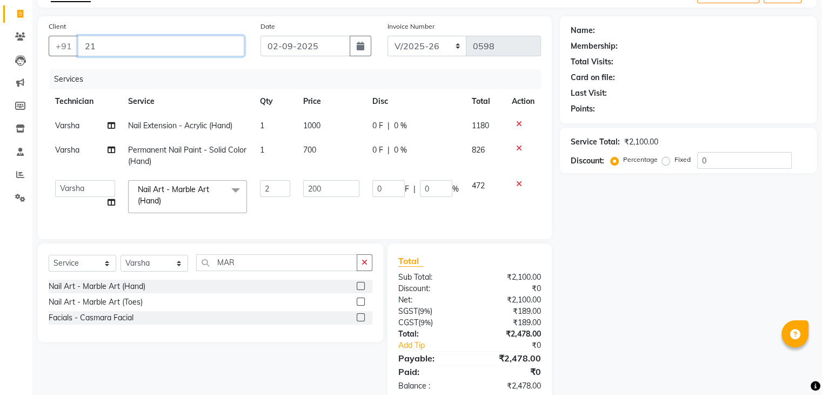
type input "2"
click at [162, 44] on input "DIST" at bounding box center [133, 46] width 111 height 21
click at [120, 49] on input "DIST" at bounding box center [133, 46] width 111 height 21
type input "D"
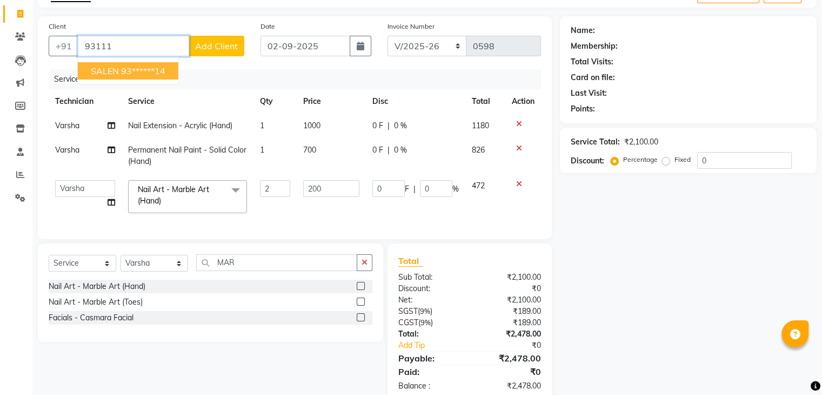
click at [125, 73] on ngb-highlight "93******14" at bounding box center [143, 70] width 44 height 11
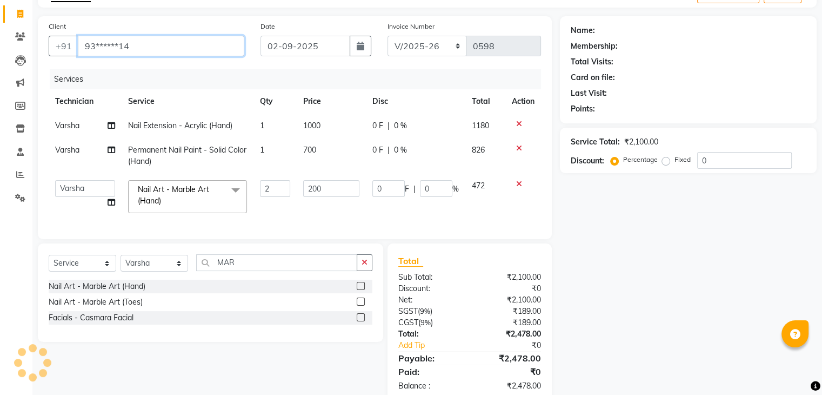
type input "93******14"
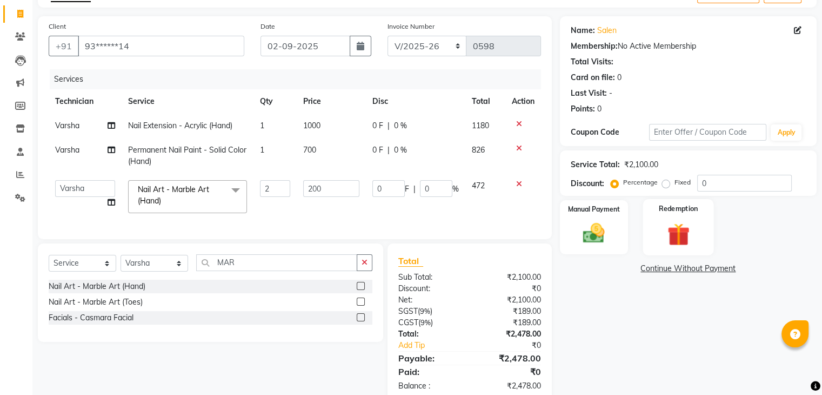
click at [690, 218] on div "Redemption" at bounding box center [678, 227] width 71 height 56
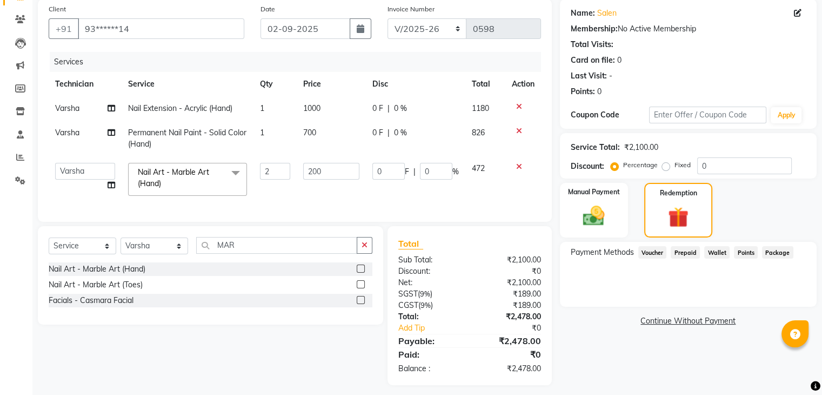
scroll to position [97, 0]
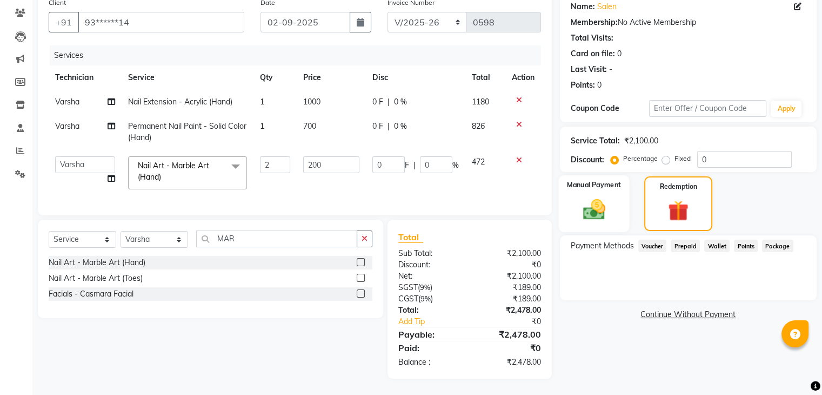
click at [614, 187] on div "Manual Payment" at bounding box center [593, 203] width 71 height 57
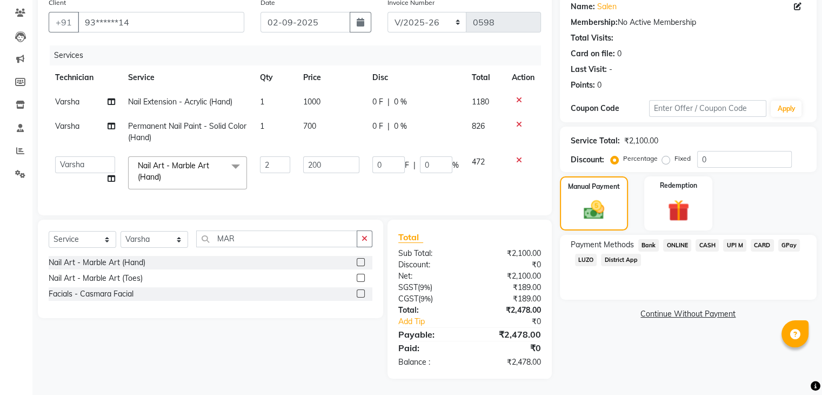
click at [624, 254] on span "District App" at bounding box center [621, 260] width 40 height 12
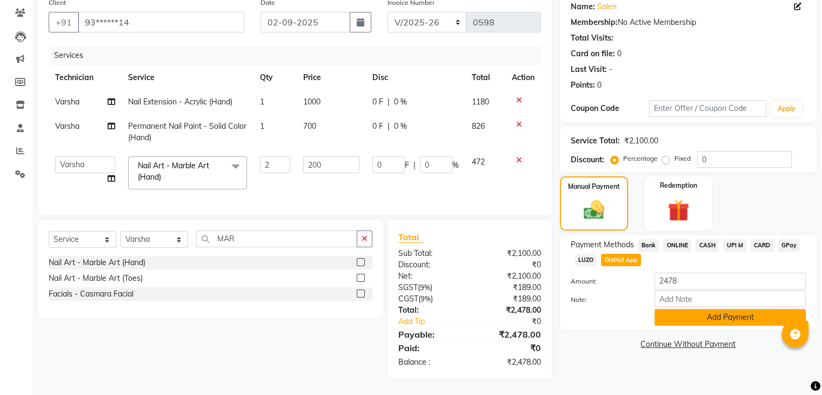
click at [733, 309] on button "Add Payment" at bounding box center [730, 317] width 151 height 17
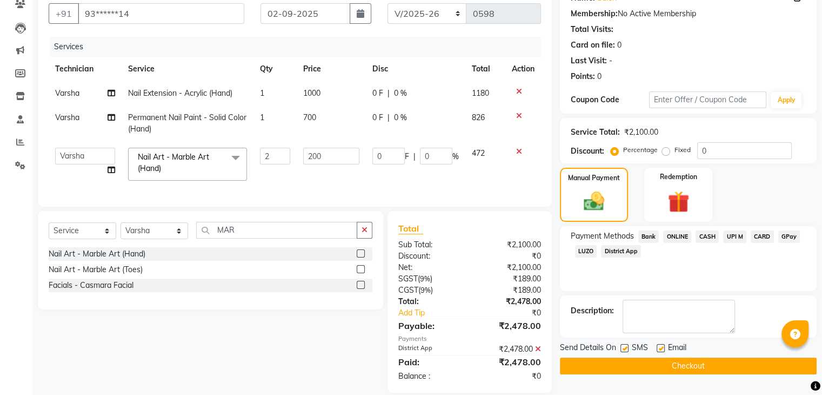
click at [746, 366] on button "Checkout" at bounding box center [688, 365] width 257 height 17
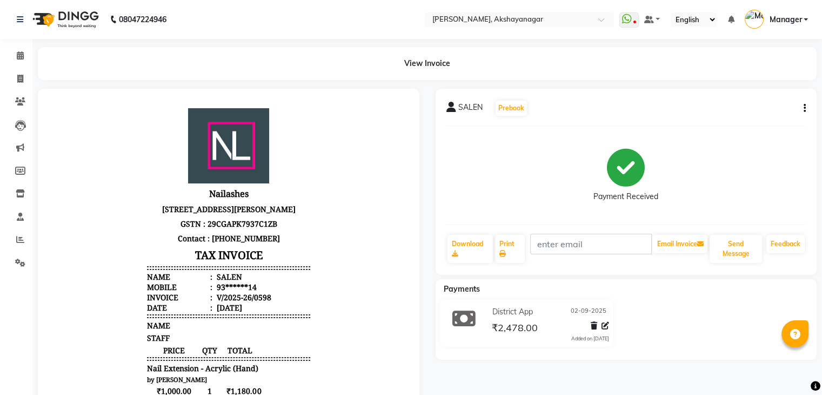
scroll to position [271, 0]
select select "7395"
select select "service"
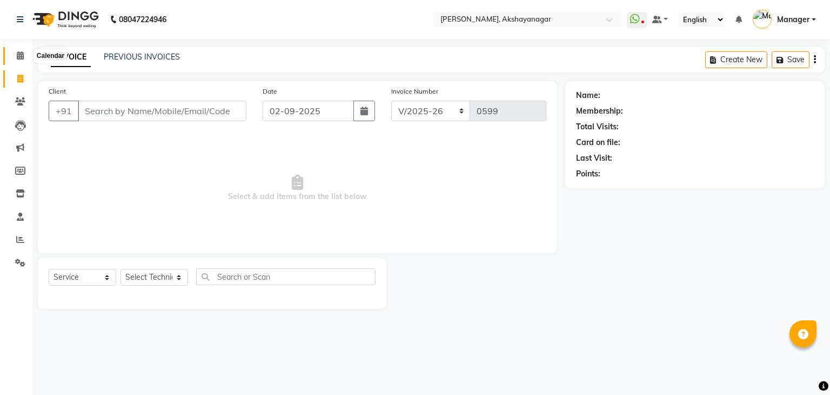
click at [17, 51] on icon at bounding box center [20, 55] width 7 height 8
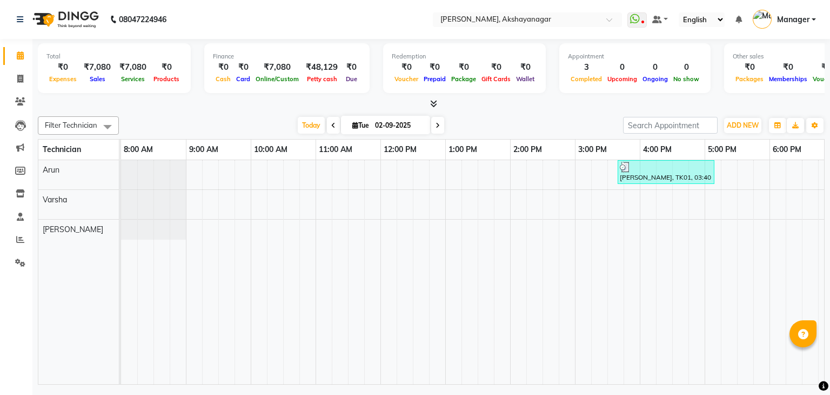
scroll to position [0, 139]
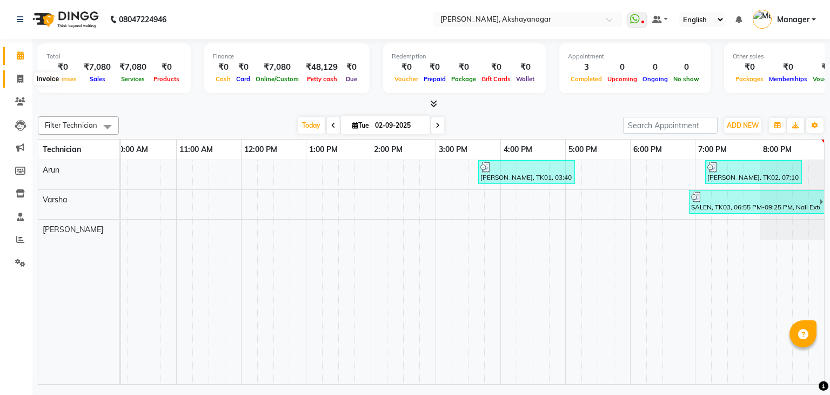
click at [17, 81] on icon at bounding box center [20, 79] width 6 height 8
select select "service"
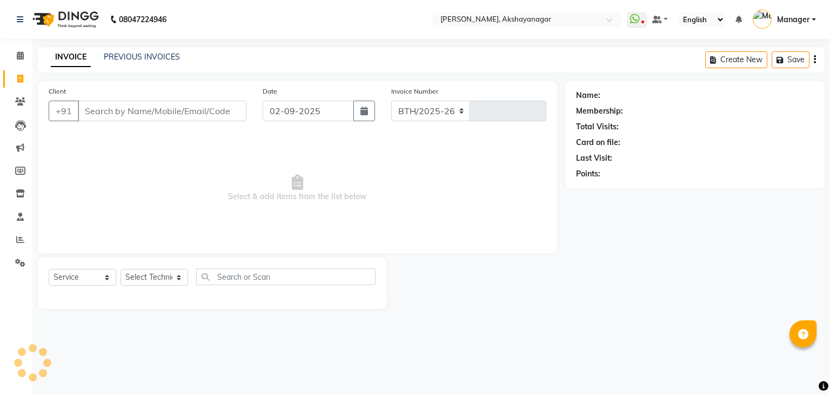
select select "7395"
type input "0599"
click at [105, 114] on input "Client" at bounding box center [162, 111] width 169 height 21
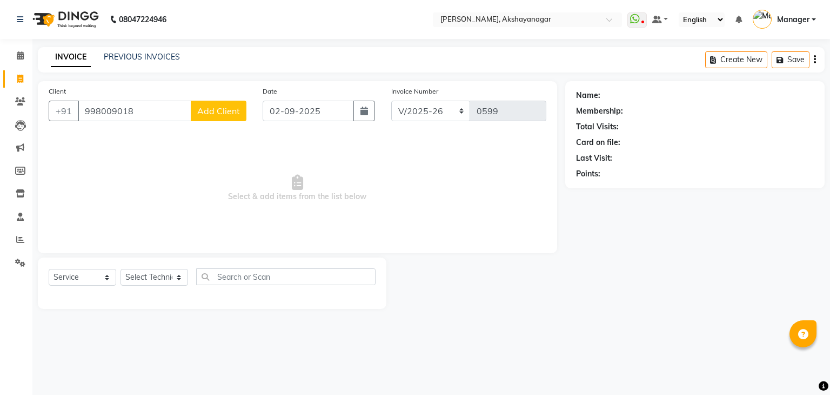
type input "998009018"
click at [227, 115] on span "Add Client" at bounding box center [218, 110] width 43 height 11
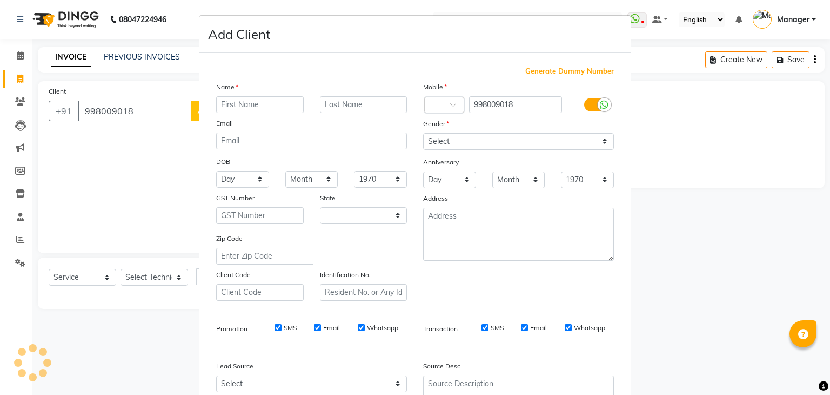
select select "21"
click at [270, 108] on input "text" at bounding box center [260, 104] width 88 height 17
type input "[PERSON_NAME]"
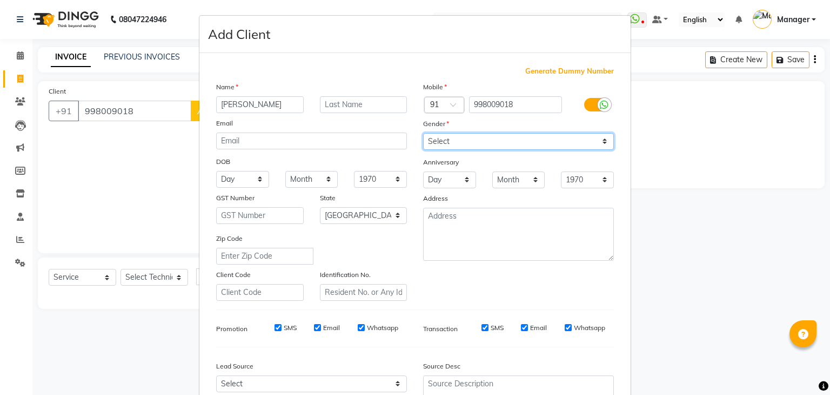
click at [562, 146] on select "Select [DEMOGRAPHIC_DATA] [DEMOGRAPHIC_DATA] Other Prefer Not To Say" at bounding box center [518, 141] width 191 height 17
select select "[DEMOGRAPHIC_DATA]"
click at [423, 134] on select "Select [DEMOGRAPHIC_DATA] [DEMOGRAPHIC_DATA] Other Prefer Not To Say" at bounding box center [518, 141] width 191 height 17
click at [588, 361] on div "Source Desc" at bounding box center [518, 390] width 207 height 68
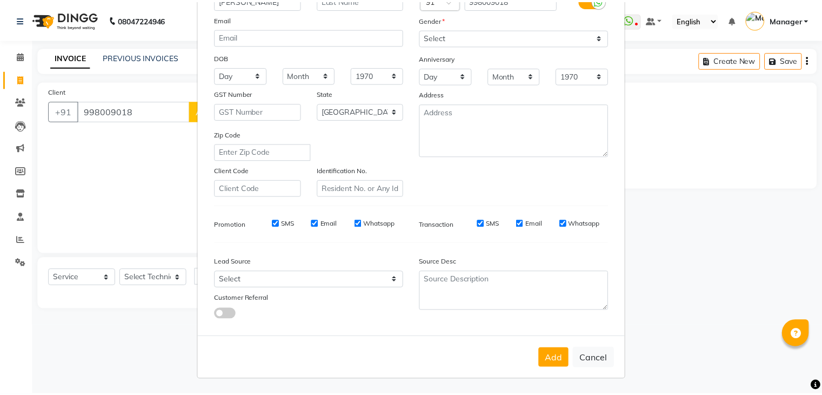
scroll to position [110, 0]
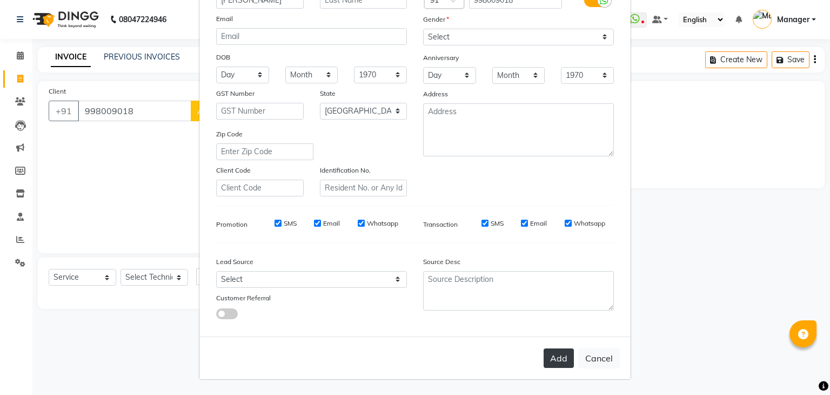
click at [558, 358] on button "Add" at bounding box center [559, 357] width 30 height 19
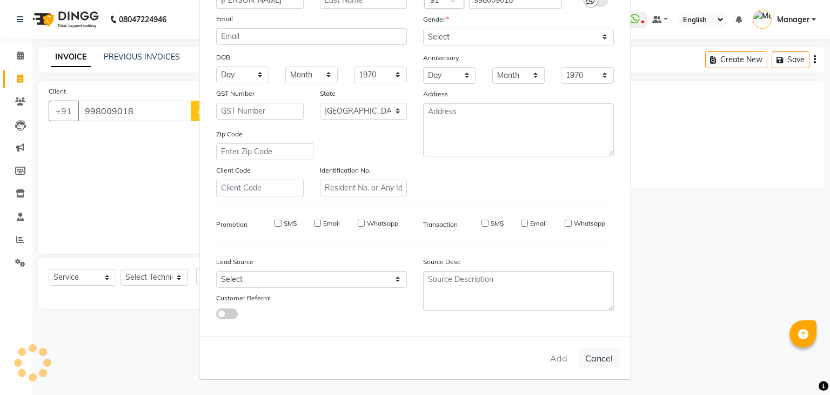
type input "99*****18"
select select
select select "null"
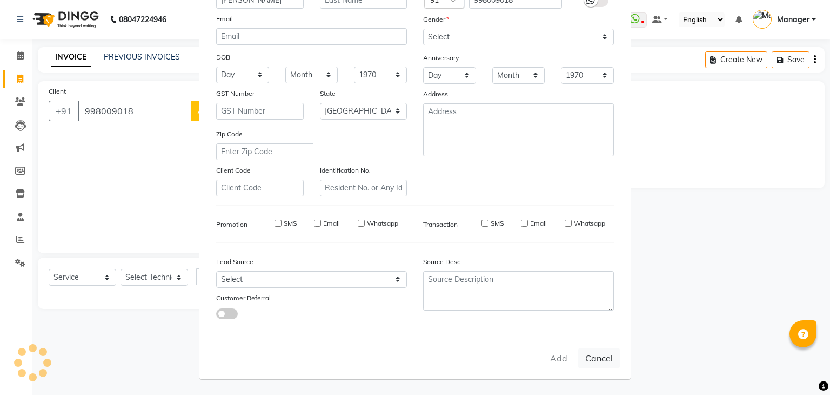
select select
checkbox input "false"
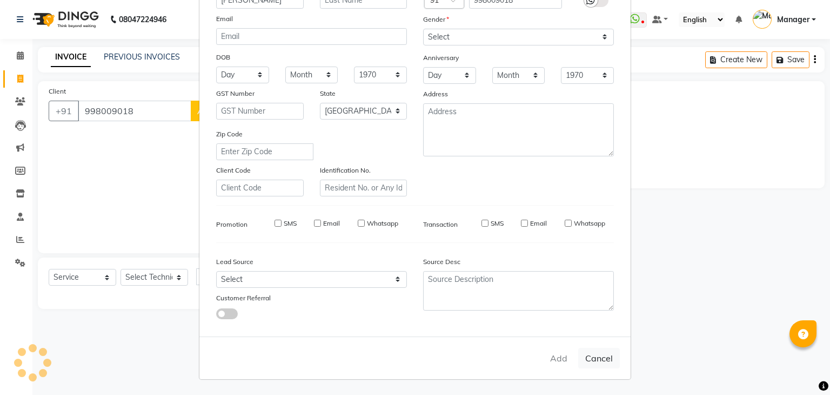
checkbox input "false"
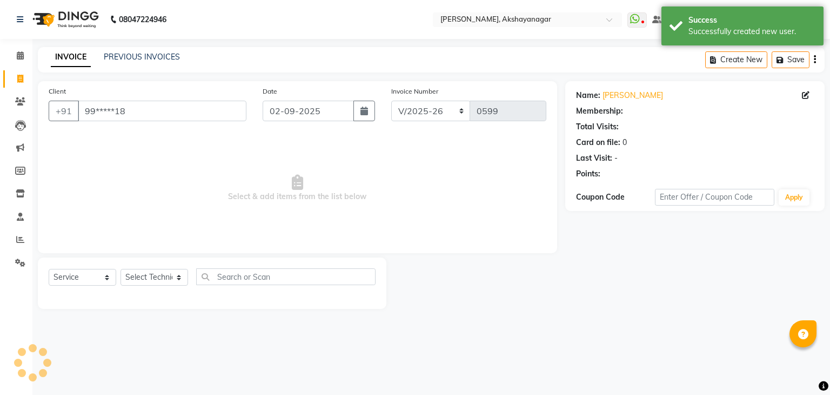
select select "1: Object"
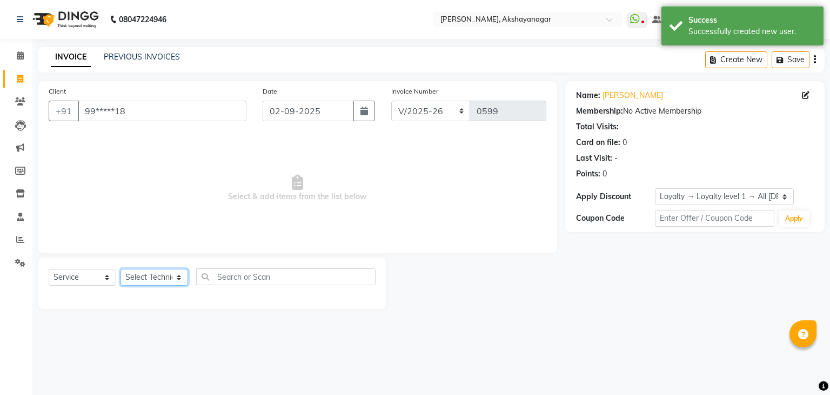
click at [161, 275] on select "Select Technician Arun Manager [PERSON_NAME]" at bounding box center [155, 277] width 68 height 17
select select "86675"
click at [121, 269] on select "Select Technician Arun Manager [PERSON_NAME]" at bounding box center [155, 277] width 68 height 17
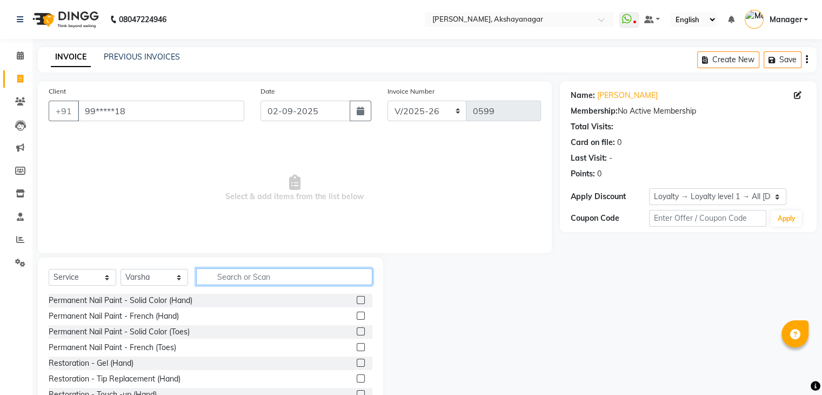
click at [226, 276] on input "text" at bounding box center [284, 276] width 176 height 17
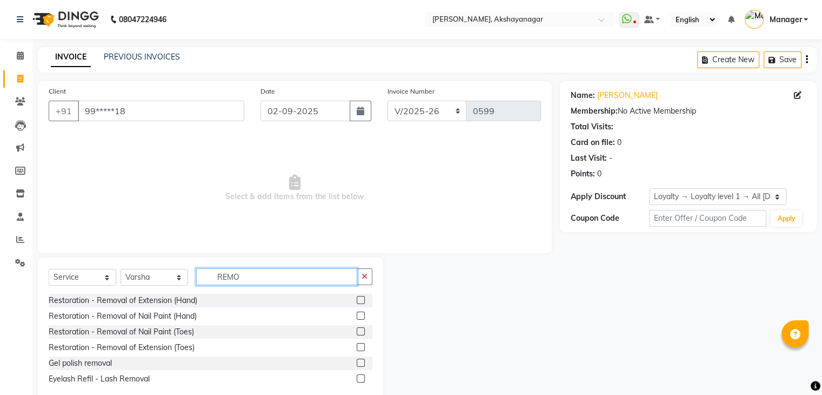
type input "REMO"
click at [358, 365] on label at bounding box center [361, 362] width 8 height 8
click at [358, 365] on input "checkbox" at bounding box center [360, 362] width 7 height 7
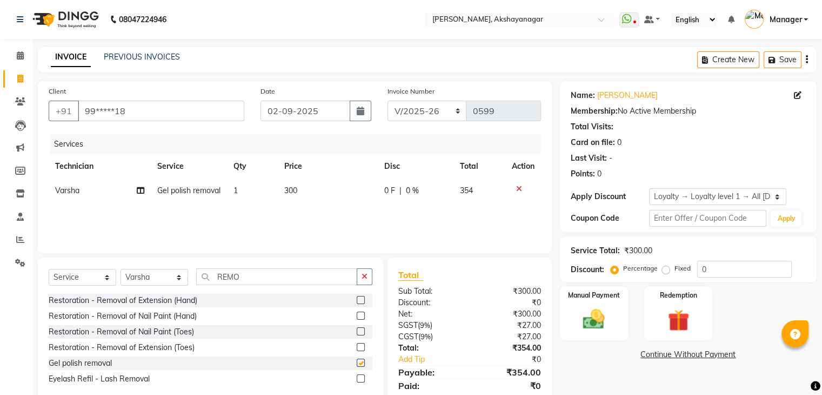
checkbox input "false"
click at [713, 271] on input "0" at bounding box center [744, 269] width 95 height 17
type input "10"
click at [244, 279] on input "REMO" at bounding box center [276, 276] width 161 height 17
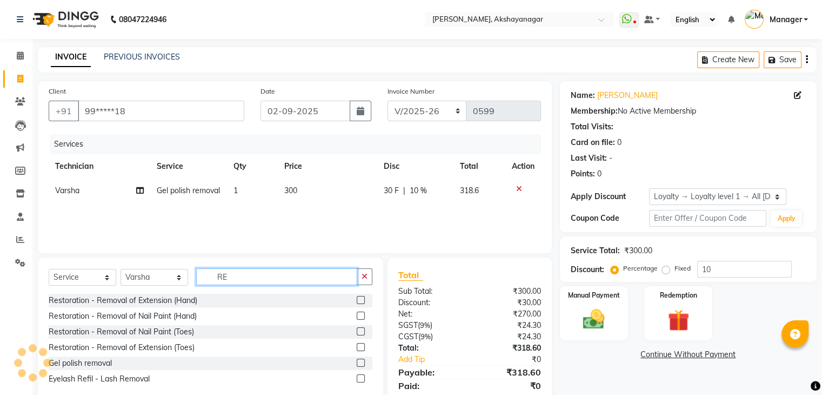
type input "R"
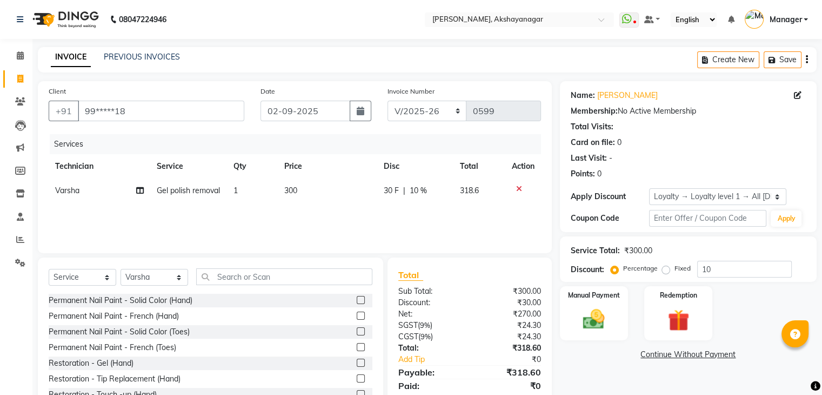
click at [298, 190] on td "300" at bounding box center [327, 190] width 99 height 24
select select "86675"
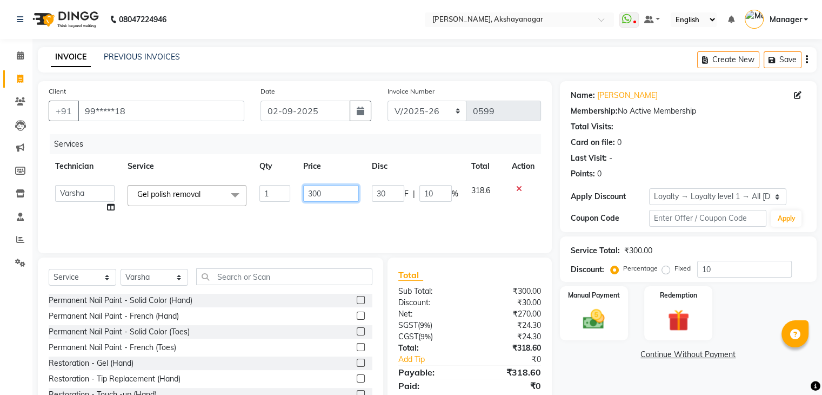
click at [326, 195] on input "300" at bounding box center [331, 193] width 56 height 17
type input "3"
type input "150"
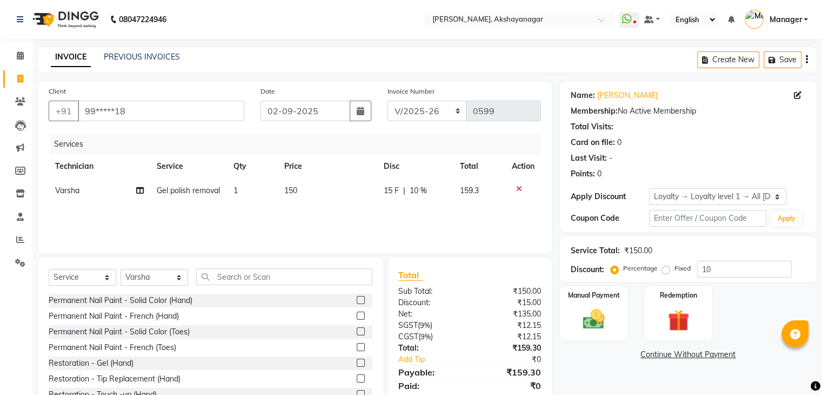
click at [348, 220] on div "Services Technician Service Qty Price Disc Total Action [PERSON_NAME] Gel polis…" at bounding box center [295, 188] width 492 height 108
click at [296, 190] on span "150" at bounding box center [290, 190] width 13 height 10
select select "86675"
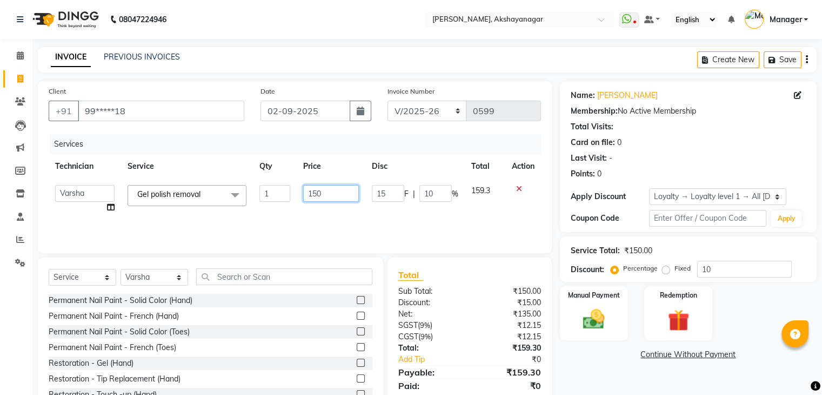
click at [321, 195] on input "150" at bounding box center [331, 193] width 56 height 17
type input "1"
type input "200"
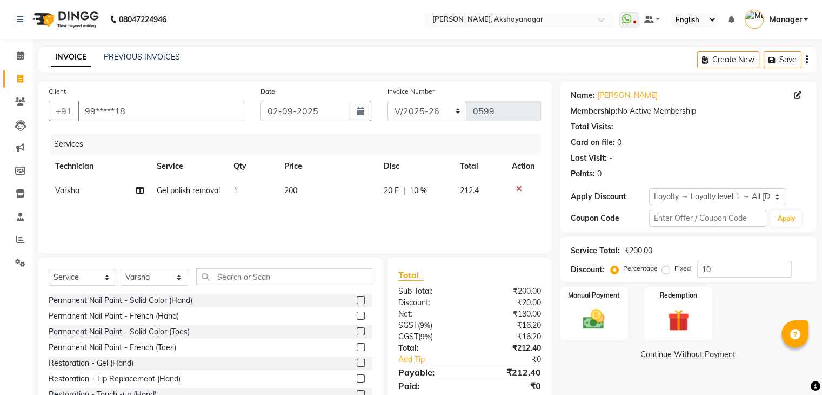
click at [341, 221] on div "Services Technician Service Qty Price Disc Total Action [PERSON_NAME] Gel polis…" at bounding box center [295, 188] width 492 height 108
click at [606, 374] on div "Name: [PERSON_NAME] Membership: No Active Membership Total Visits: Card on file…" at bounding box center [692, 249] width 265 height 336
click at [607, 308] on img at bounding box center [594, 319] width 36 height 26
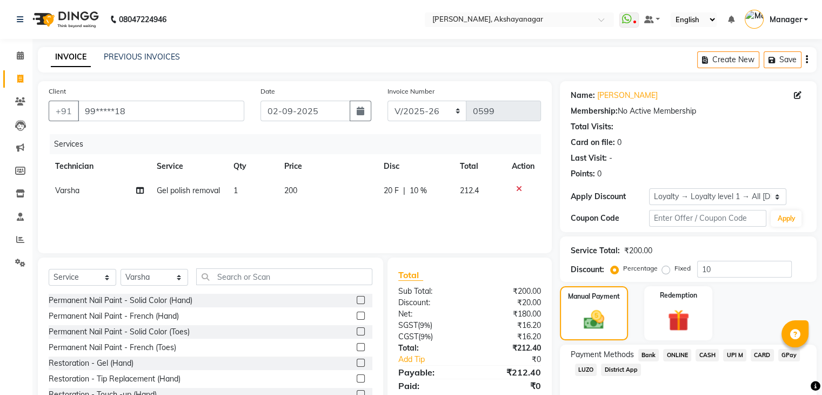
click at [709, 356] on span "CASH" at bounding box center [707, 355] width 23 height 12
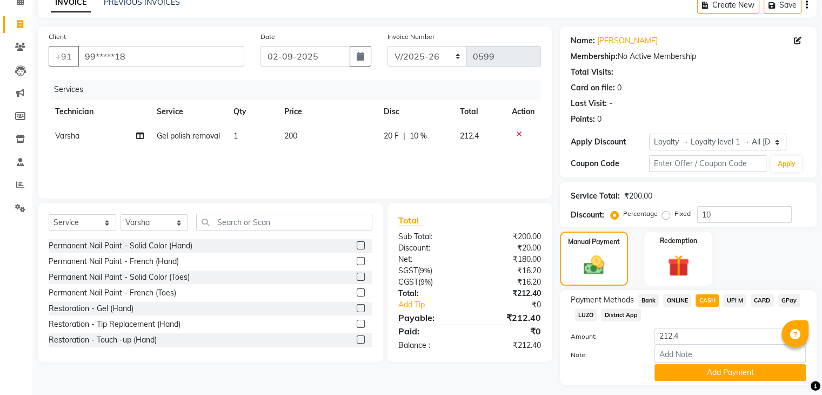
scroll to position [84, 0]
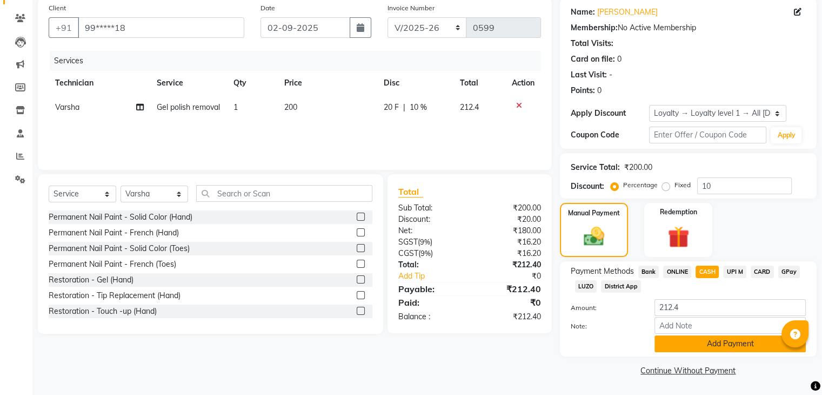
click at [732, 345] on button "Add Payment" at bounding box center [730, 343] width 151 height 17
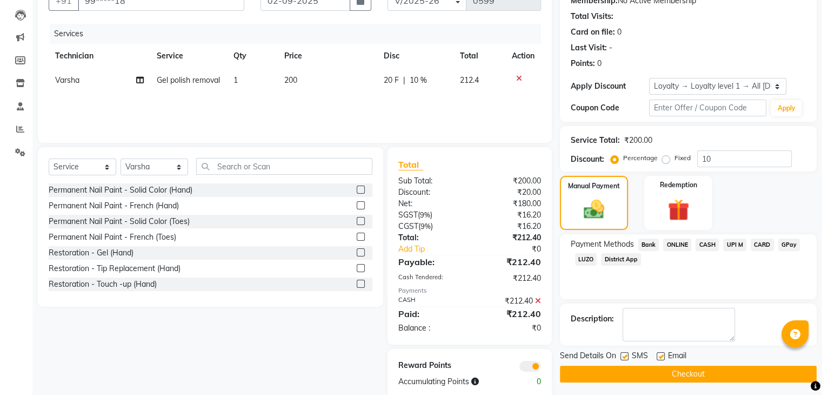
scroll to position [131, 0]
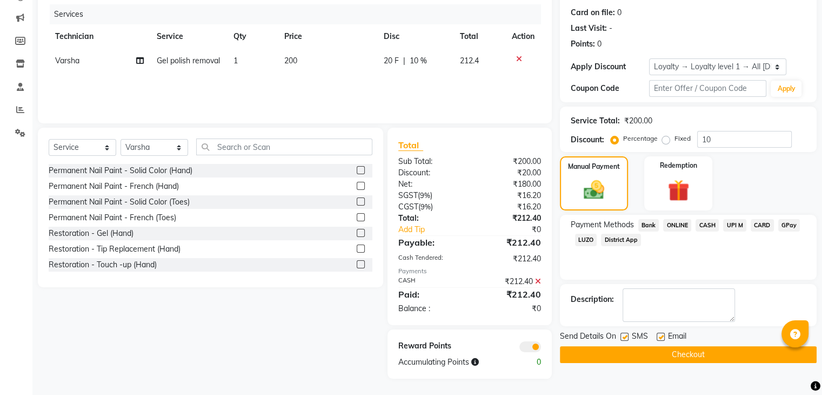
click at [672, 356] on button "Checkout" at bounding box center [688, 354] width 257 height 17
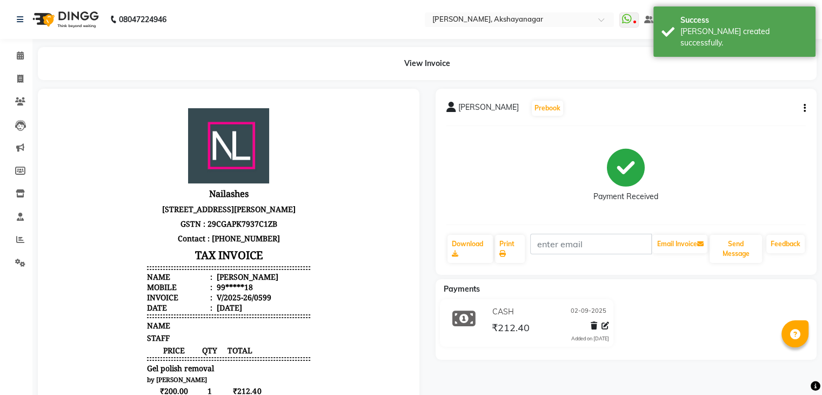
click at [359, 54] on div "View Invoice" at bounding box center [427, 63] width 779 height 33
drag, startPoint x: 236, startPoint y: 16, endPoint x: 19, endPoint y: 59, distance: 221.0
click at [19, 59] on app-home "08047224946 Select Location × [GEOGRAPHIC_DATA], [GEOGRAPHIC_DATA] WhatsApp Sta…" at bounding box center [411, 299] width 822 height 599
click at [19, 59] on icon at bounding box center [20, 55] width 7 height 8
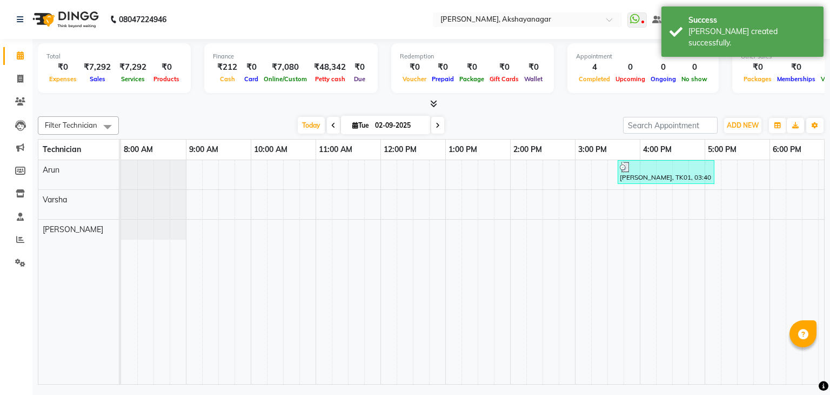
click at [173, 117] on div "[DATE] [DATE]" at bounding box center [371, 125] width 494 height 16
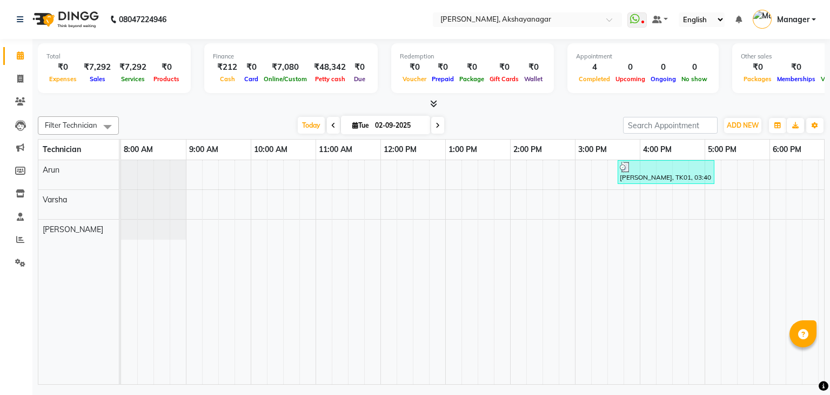
scroll to position [0, 139]
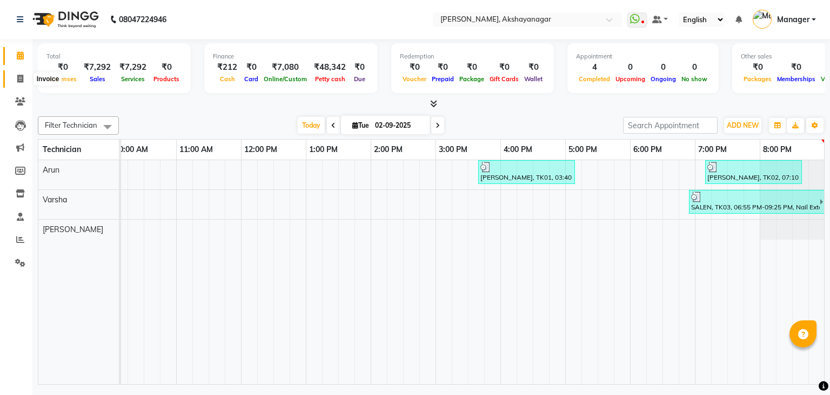
click at [22, 79] on icon at bounding box center [20, 79] width 6 height 8
select select "service"
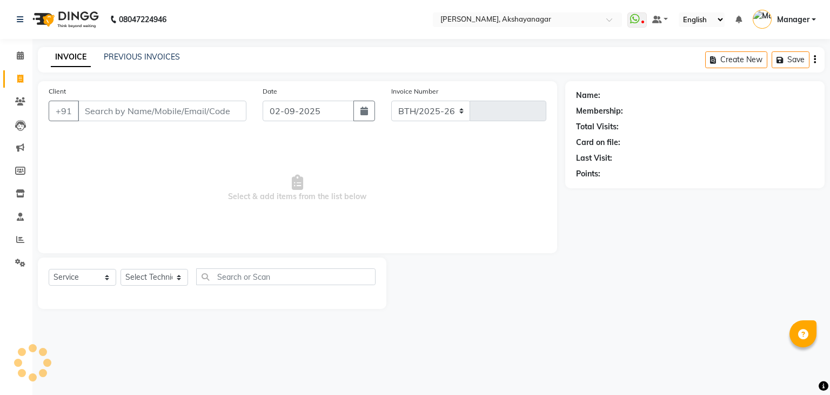
select select "7395"
type input "0600"
click at [112, 113] on input "Client" at bounding box center [162, 111] width 169 height 21
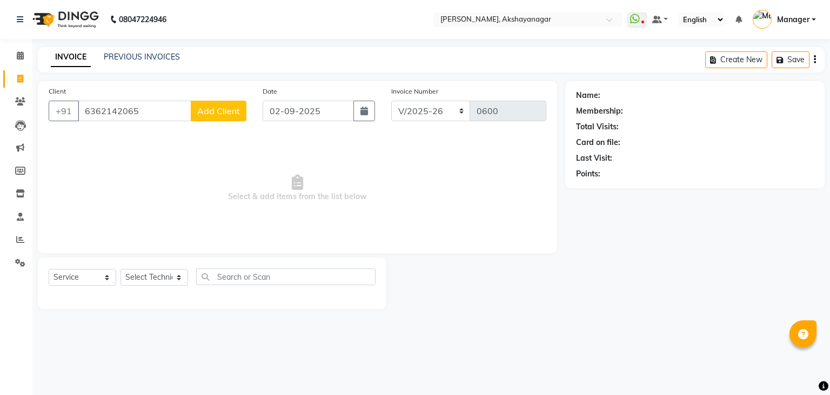
type input "6362142065"
click at [218, 117] on button "Add Client" at bounding box center [219, 111] width 56 height 21
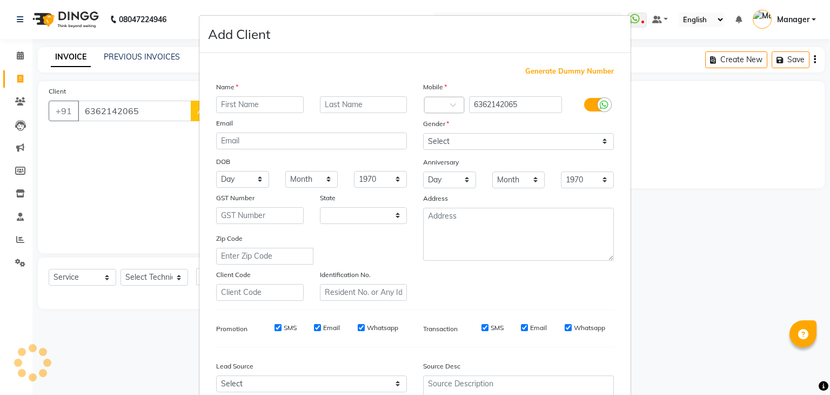
select select "21"
click at [283, 107] on input "text" at bounding box center [260, 104] width 88 height 17
type input "POOJA"
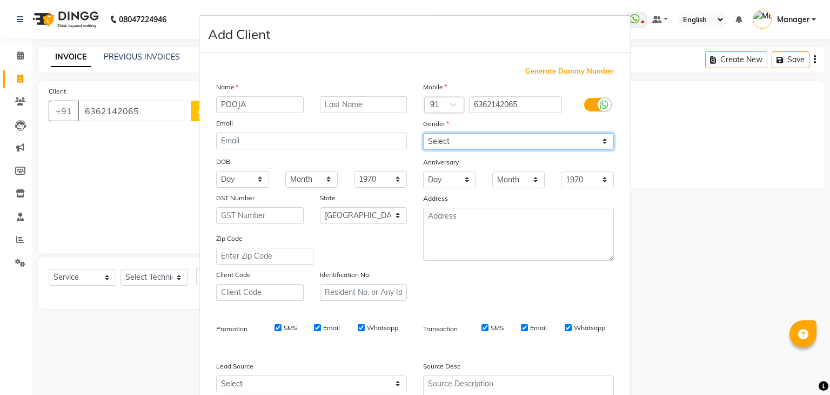
click at [485, 139] on select "Select [DEMOGRAPHIC_DATA] [DEMOGRAPHIC_DATA] Other Prefer Not To Say" at bounding box center [518, 141] width 191 height 17
select select "[DEMOGRAPHIC_DATA]"
click at [423, 134] on select "Select [DEMOGRAPHIC_DATA] [DEMOGRAPHIC_DATA] Other Prefer Not To Say" at bounding box center [518, 141] width 191 height 17
click at [548, 288] on div "Mobile Country Code × 91 6362142065 Gender Select [DEMOGRAPHIC_DATA] [DEMOGRAPH…" at bounding box center [518, 190] width 207 height 219
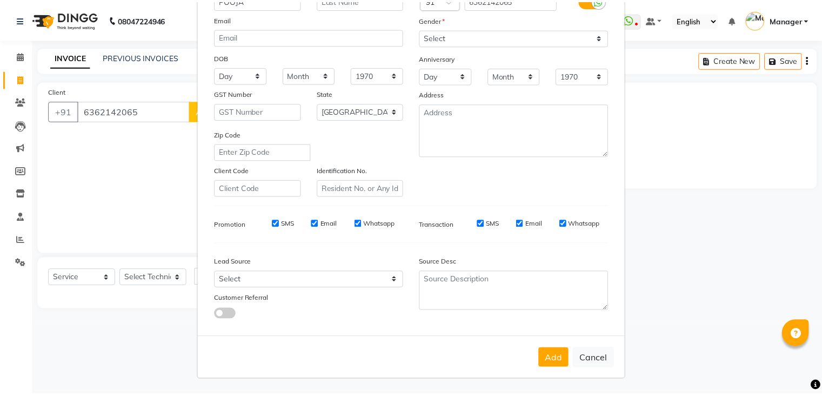
scroll to position [110, 0]
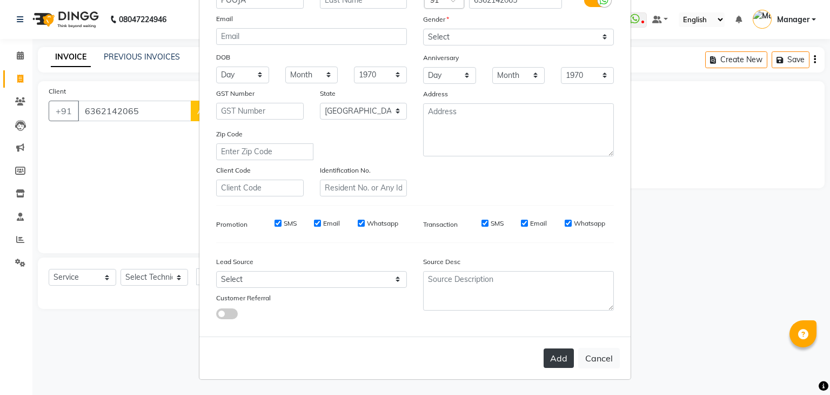
click at [557, 362] on button "Add" at bounding box center [559, 357] width 30 height 19
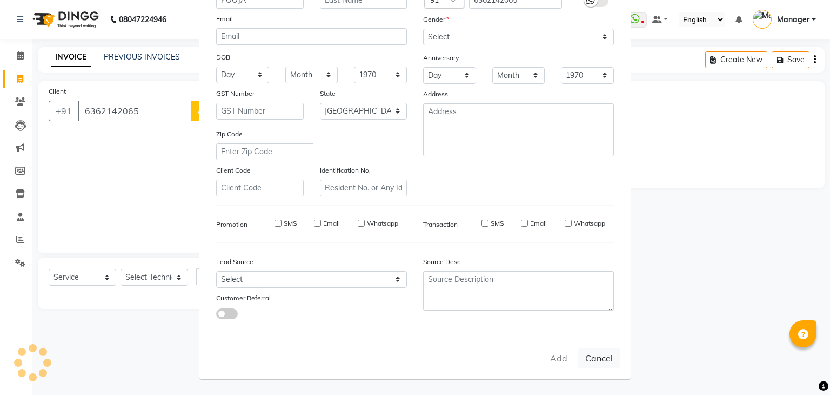
type input "63******65"
select select
select select "null"
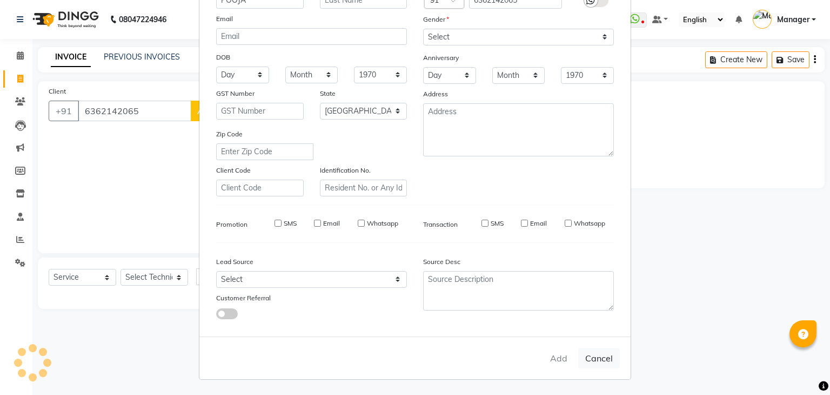
select select
checkbox input "false"
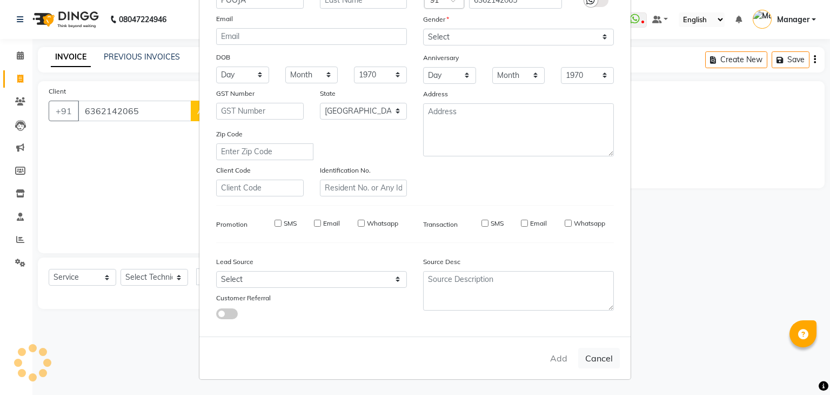
checkbox input "false"
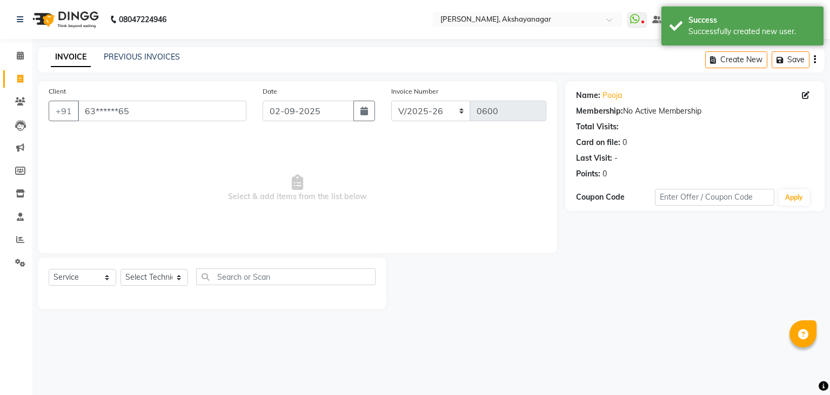
click at [361, 207] on span "Select & add items from the list below" at bounding box center [298, 188] width 498 height 108
click at [164, 279] on select "Select Technician Arun Manager [PERSON_NAME]" at bounding box center [155, 277] width 68 height 17
select select "82122"
click at [121, 269] on select "Select Technician Arun Manager [PERSON_NAME]" at bounding box center [155, 277] width 68 height 17
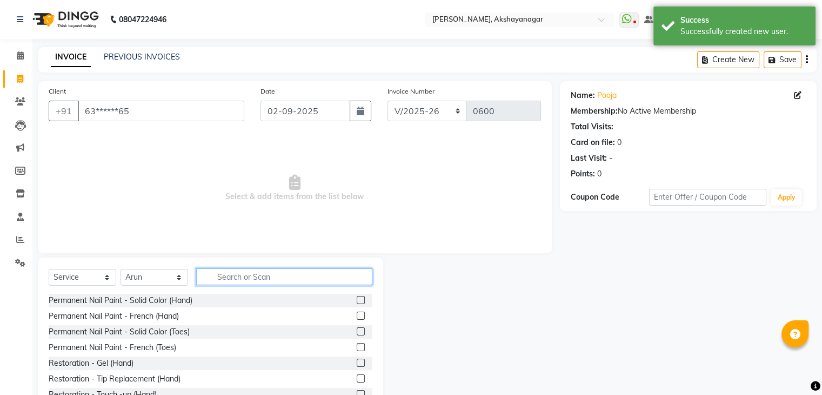
click at [219, 283] on input "text" at bounding box center [284, 276] width 176 height 17
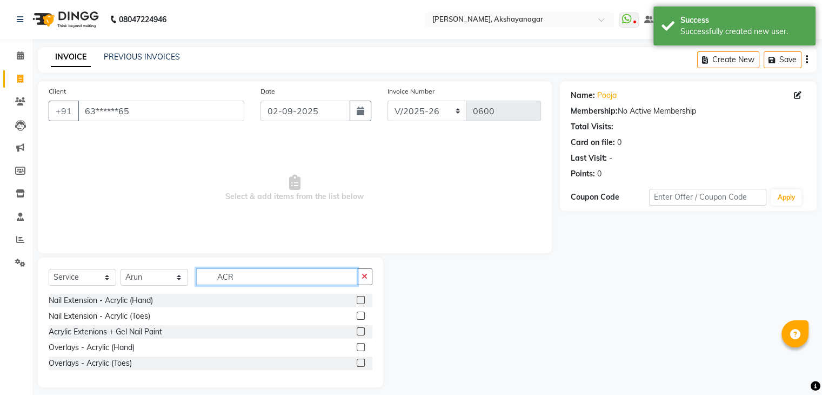
type input "ACR"
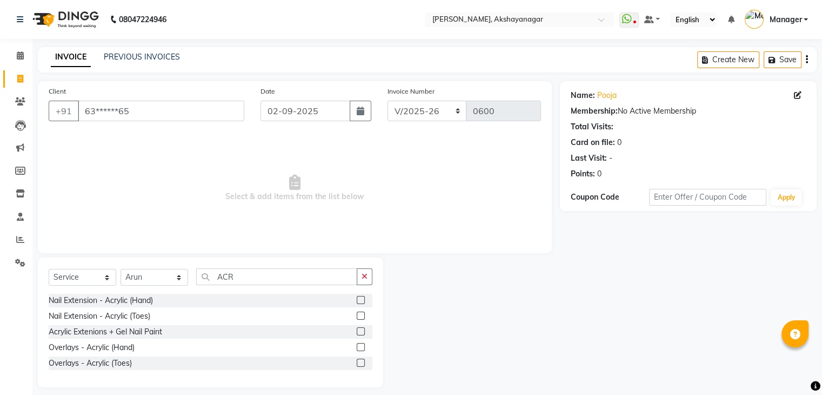
click at [360, 301] on label at bounding box center [361, 300] width 8 height 8
click at [360, 301] on input "checkbox" at bounding box center [360, 300] width 7 height 7
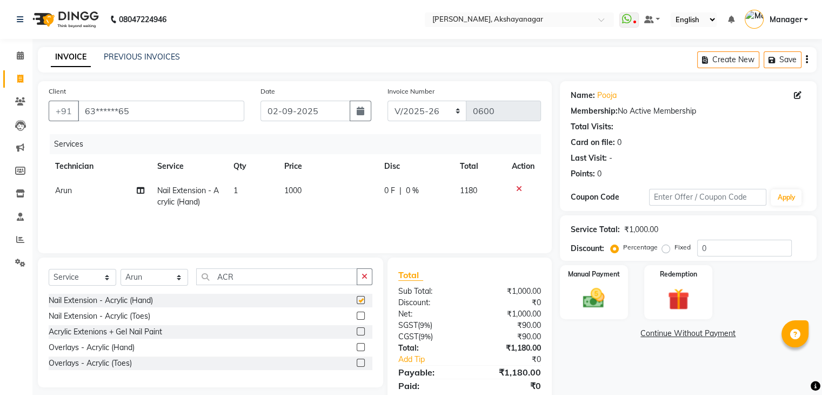
checkbox input "false"
click at [283, 279] on input "ACR" at bounding box center [276, 276] width 161 height 17
type input "A"
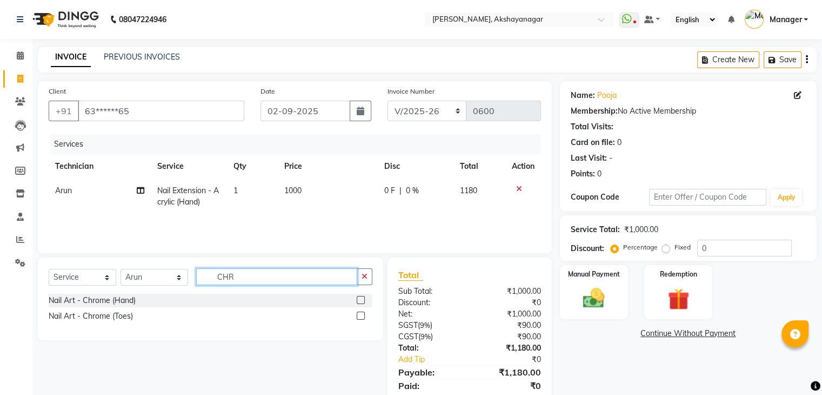
type input "CHR"
click at [361, 299] on label at bounding box center [361, 300] width 8 height 8
click at [361, 299] on input "checkbox" at bounding box center [360, 300] width 7 height 7
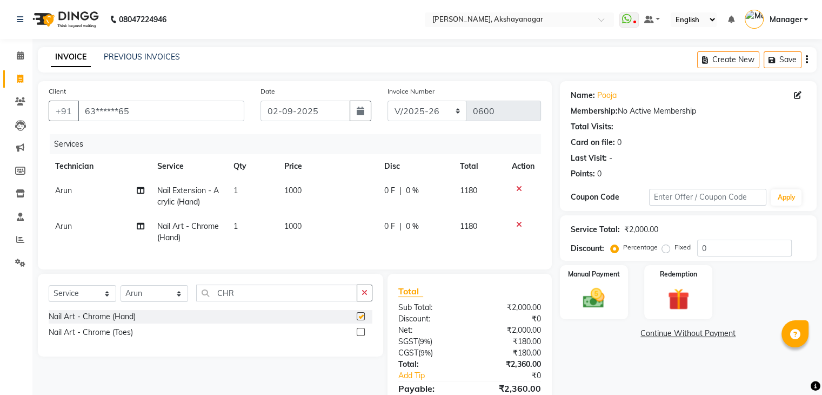
checkbox input "false"
click at [234, 301] on input "CHR" at bounding box center [276, 292] width 161 height 17
type input "C"
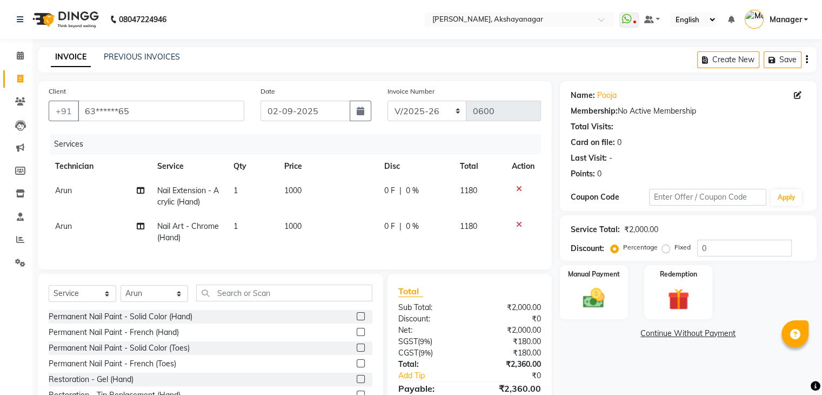
click at [240, 226] on td "1" at bounding box center [252, 232] width 51 height 36
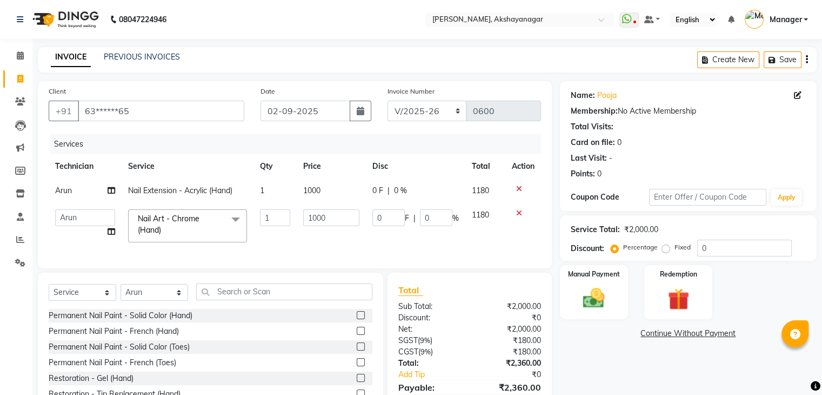
click at [240, 226] on span at bounding box center [236, 219] width 22 height 21
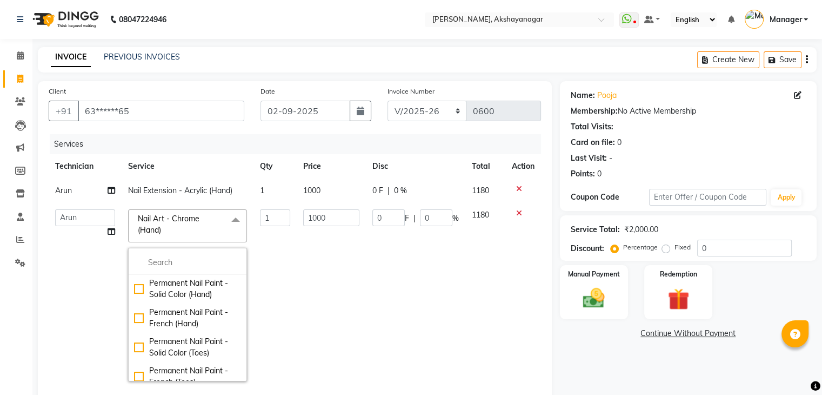
click at [315, 265] on td "1000" at bounding box center [331, 295] width 69 height 185
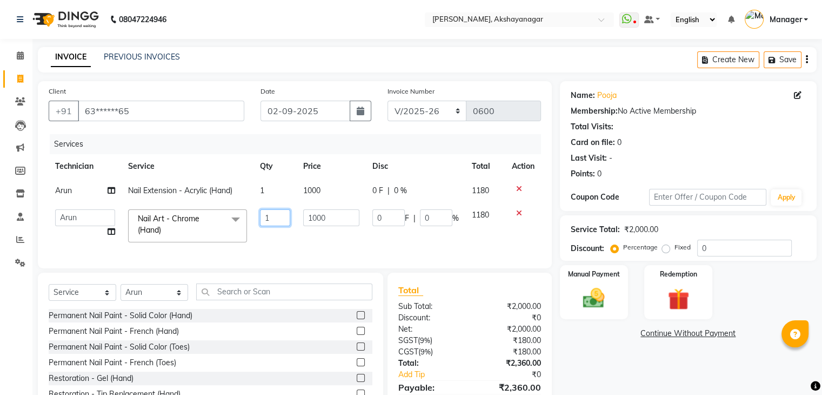
click at [272, 222] on input "1" at bounding box center [275, 217] width 31 height 17
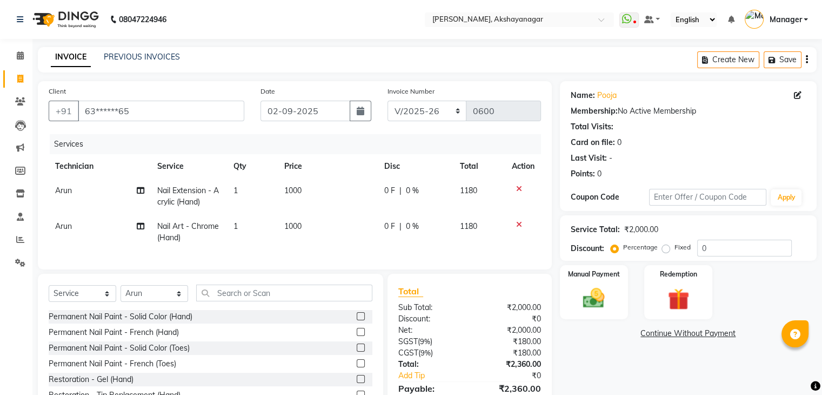
click at [335, 248] on td "1000" at bounding box center [327, 232] width 99 height 36
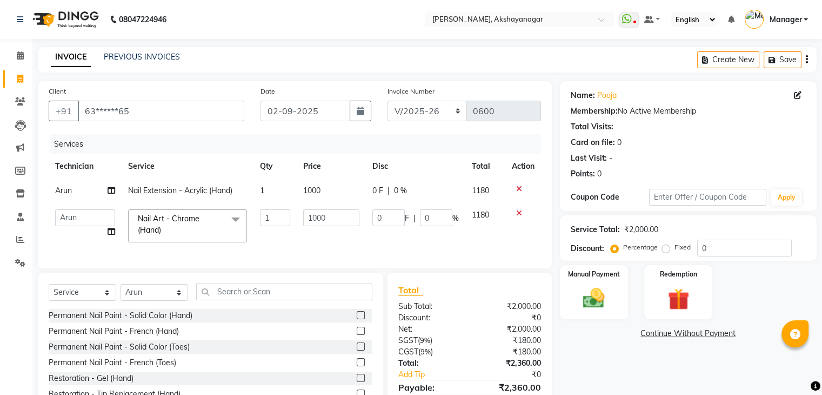
click at [335, 248] on td "1000" at bounding box center [331, 226] width 69 height 46
click at [281, 217] on input "1" at bounding box center [275, 217] width 31 height 17
type input "10"
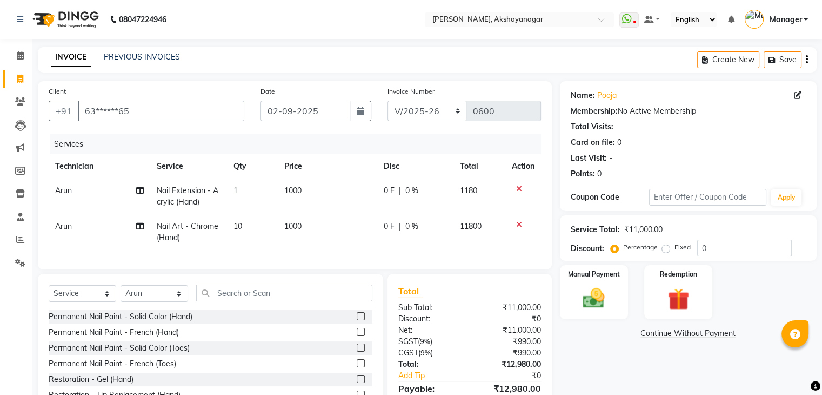
click at [319, 224] on td "1000" at bounding box center [327, 232] width 99 height 36
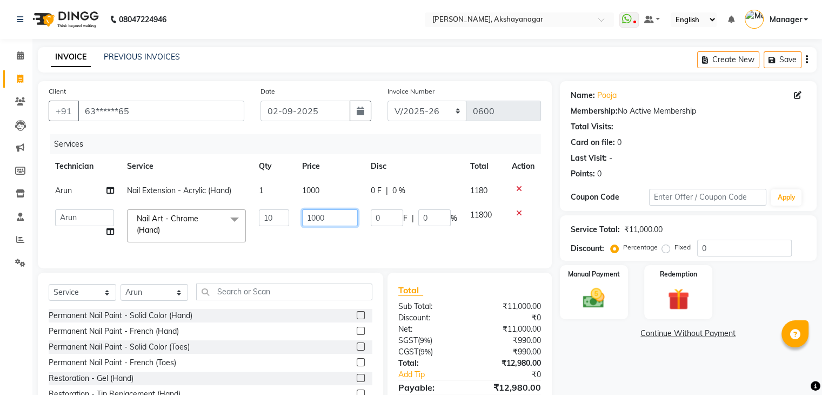
drag, startPoint x: 319, startPoint y: 224, endPoint x: 329, endPoint y: 219, distance: 10.6
click at [329, 219] on input "1000" at bounding box center [329, 217] width 55 height 17
type input "150"
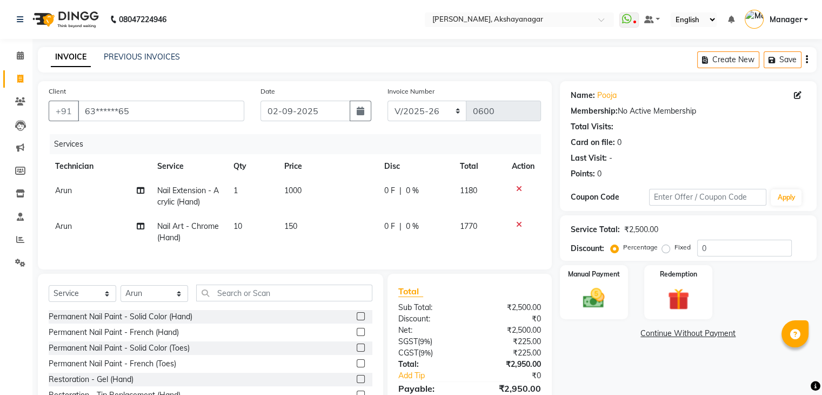
click at [588, 357] on div "Name: Pooja Membership: No Active Membership Total Visits: Card on file: 0 Last…" at bounding box center [692, 257] width 265 height 352
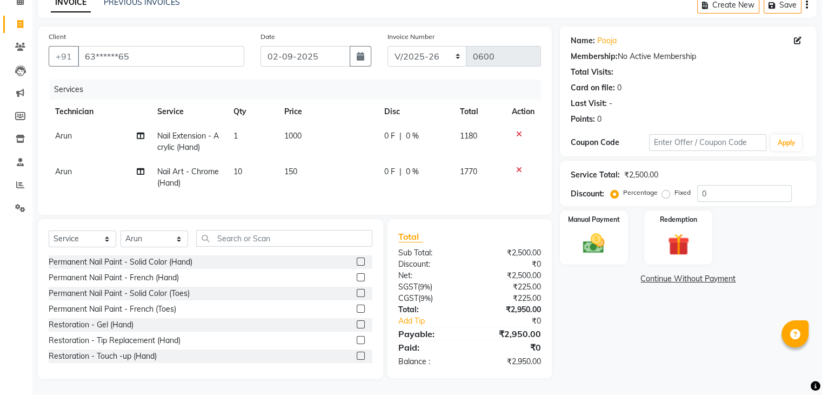
scroll to position [56, 0]
click at [302, 225] on div "Select Service Product Membership Package Voucher Prepaid Gift Card Select Tech…" at bounding box center [210, 298] width 345 height 159
click at [601, 224] on div "Manual Payment" at bounding box center [593, 237] width 71 height 56
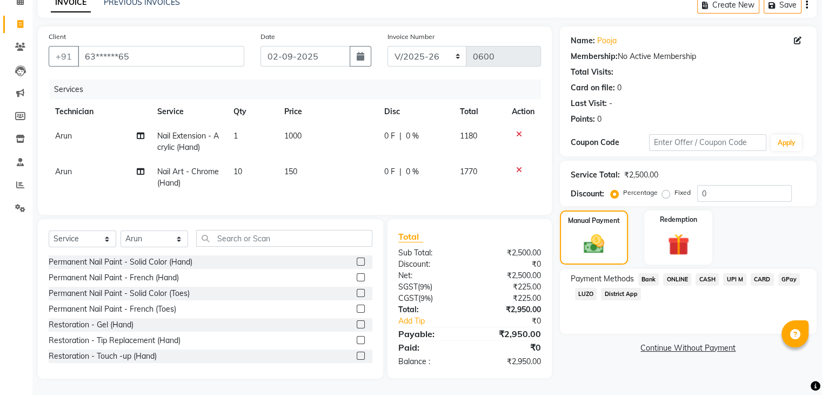
click at [679, 278] on span "ONLINE" at bounding box center [677, 279] width 28 height 12
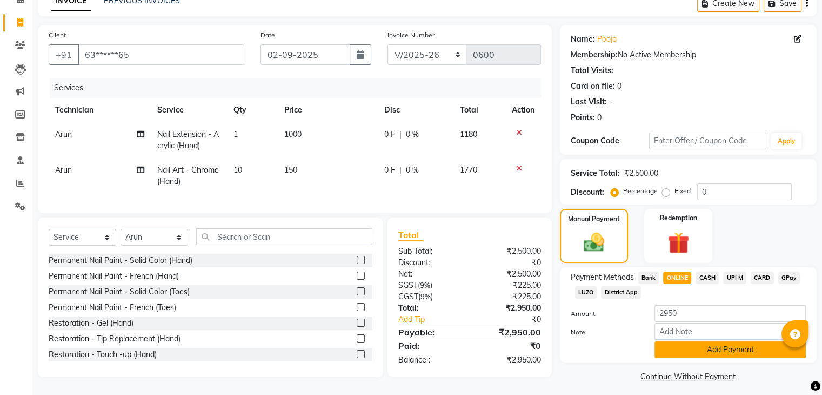
click at [748, 348] on button "Add Payment" at bounding box center [730, 349] width 151 height 17
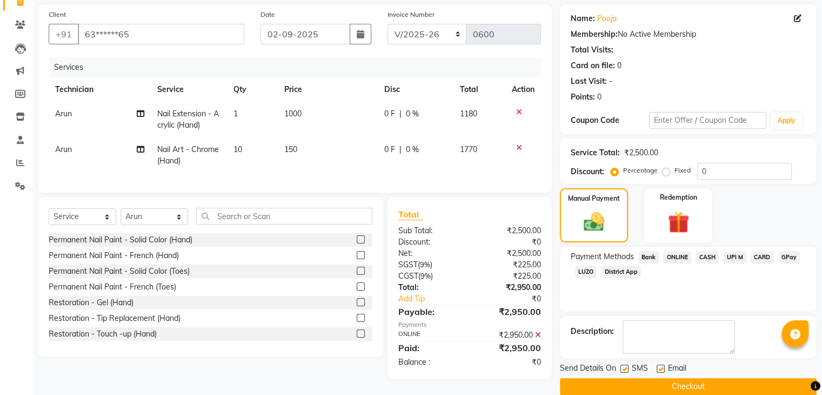
scroll to position [92, 0]
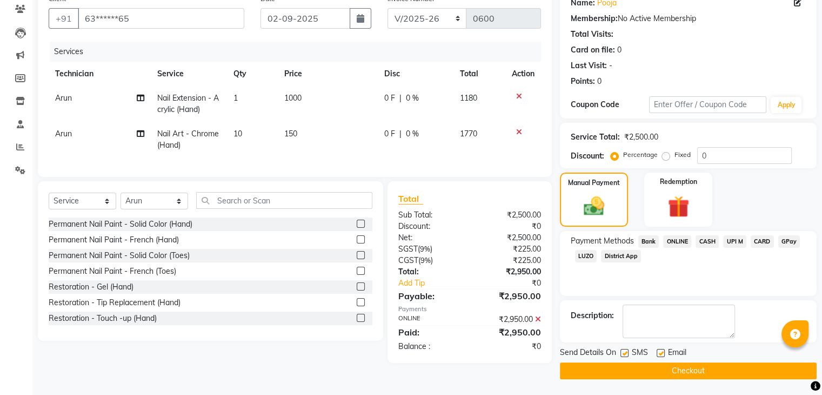
click at [754, 370] on button "Checkout" at bounding box center [688, 370] width 257 height 17
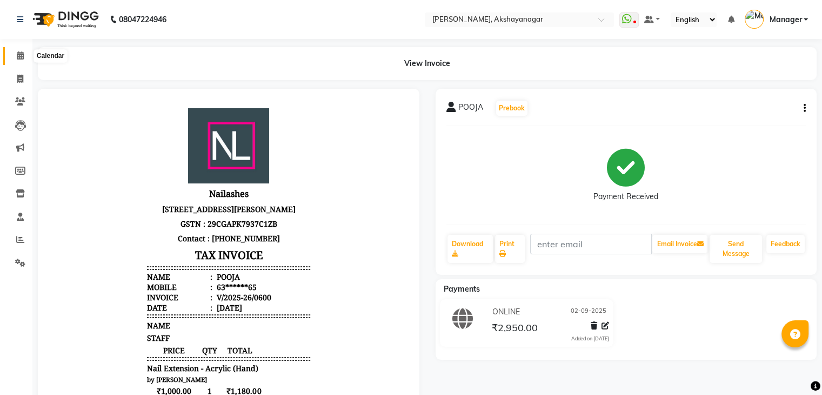
click at [21, 54] on icon at bounding box center [20, 55] width 7 height 8
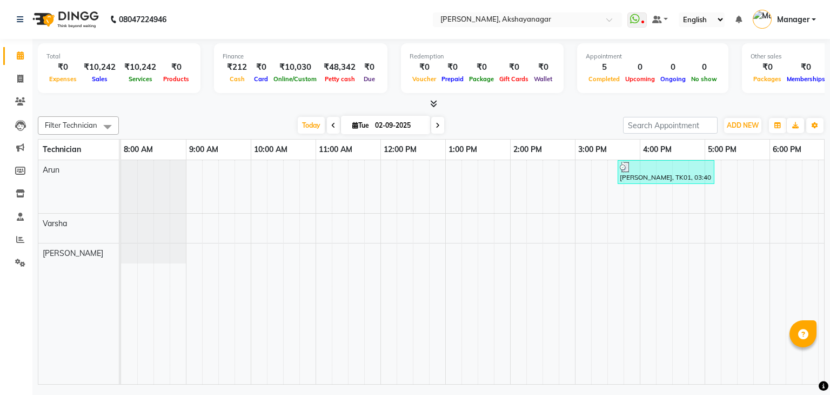
click at [184, 117] on div "[DATE] [DATE]" at bounding box center [371, 125] width 494 height 16
click at [430, 102] on icon at bounding box center [433, 103] width 7 height 8
